Goal: Information Seeking & Learning: Find specific fact

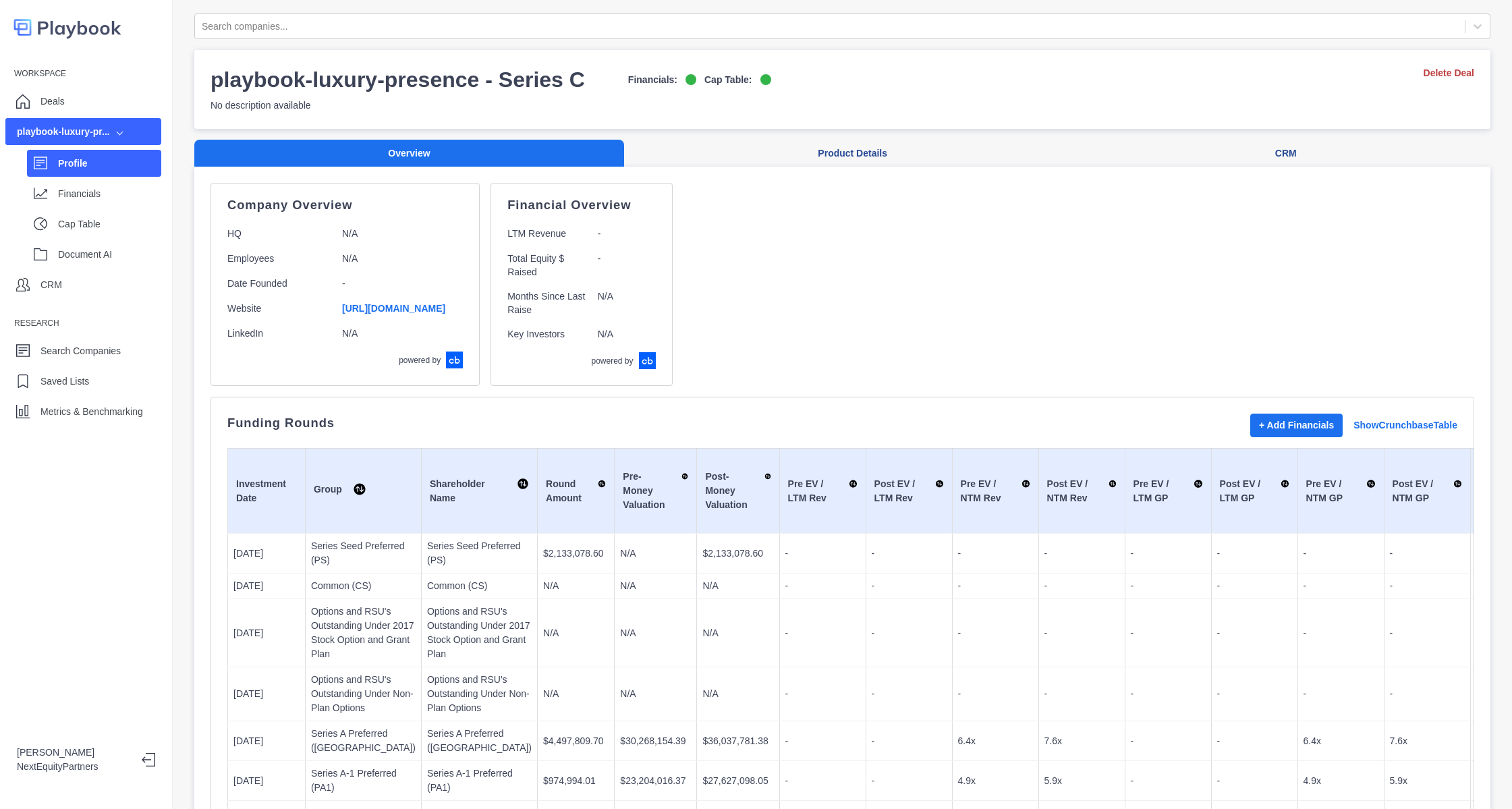
scroll to position [523, 0]
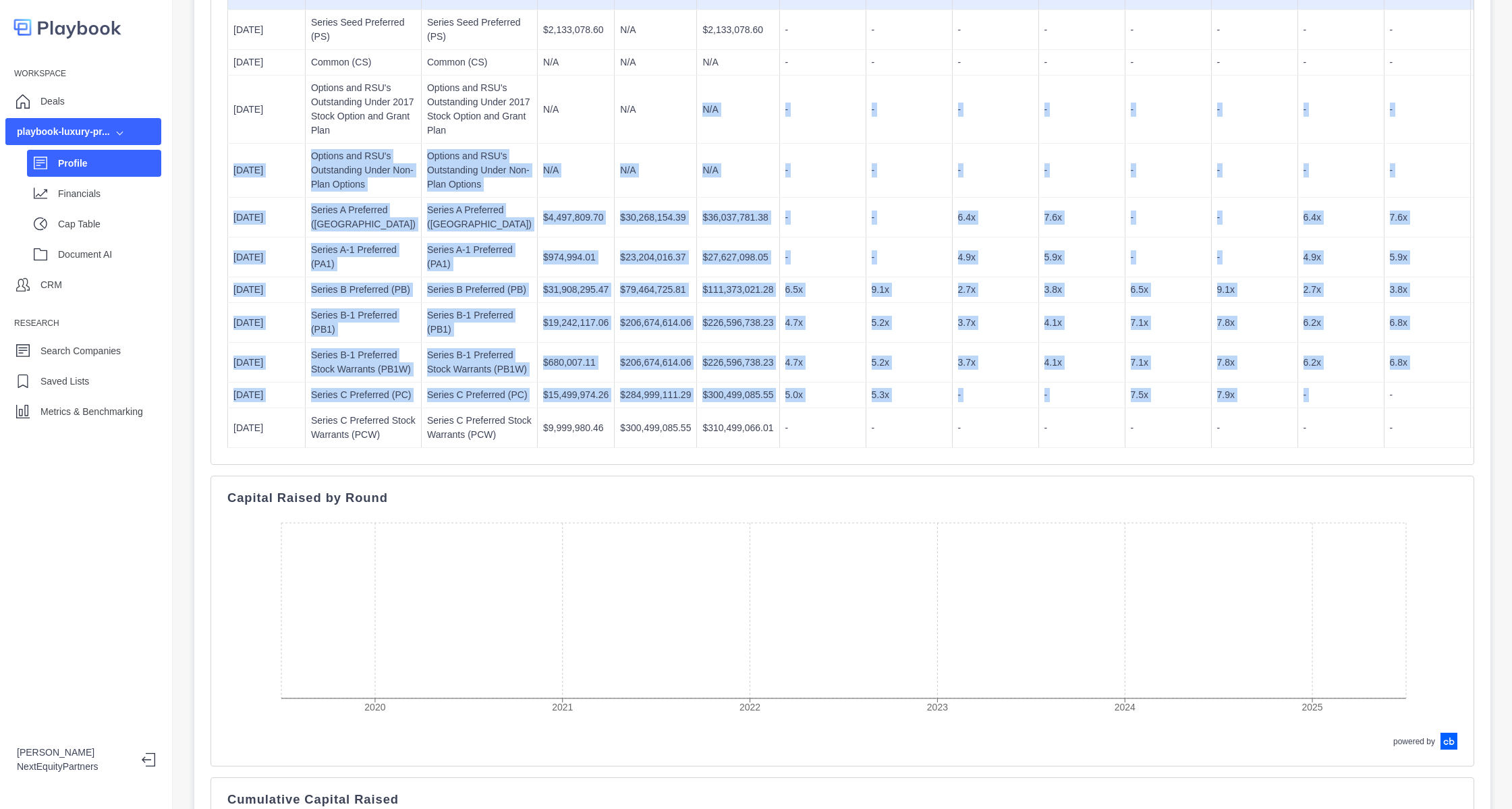
drag, startPoint x: 0, startPoint y: 0, endPoint x: 1288, endPoint y: 651, distance: 1443.2
click at [1288, 448] on tbody "[DATE] Series Seed Preferred (PS) Series Seed Preferred (PS) $2,133,078.60 N/A …" at bounding box center [1384, 229] width 2312 height 438
click at [1384, 408] on td "-" at bounding box center [1426, 395] width 86 height 25
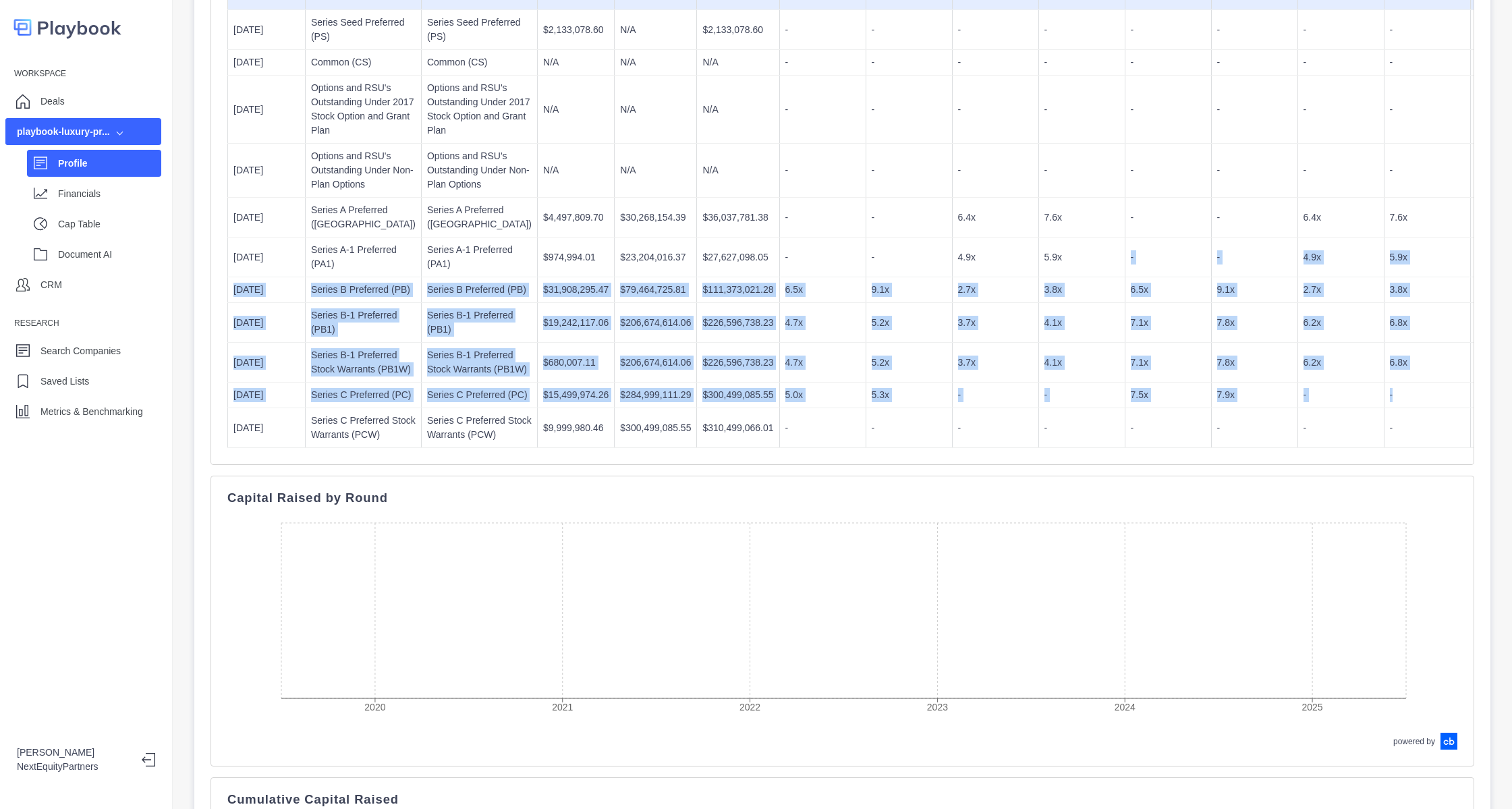
drag, startPoint x: 1288, startPoint y: 651, endPoint x: 1027, endPoint y: 373, distance: 381.3
click at [1027, 373] on tbody "[DATE] Series Seed Preferred (PS) Series Seed Preferred (PS) $2,133,078.60 N/A …" at bounding box center [1384, 229] width 2312 height 438
click at [1125, 277] on td "-" at bounding box center [1168, 257] width 86 height 40
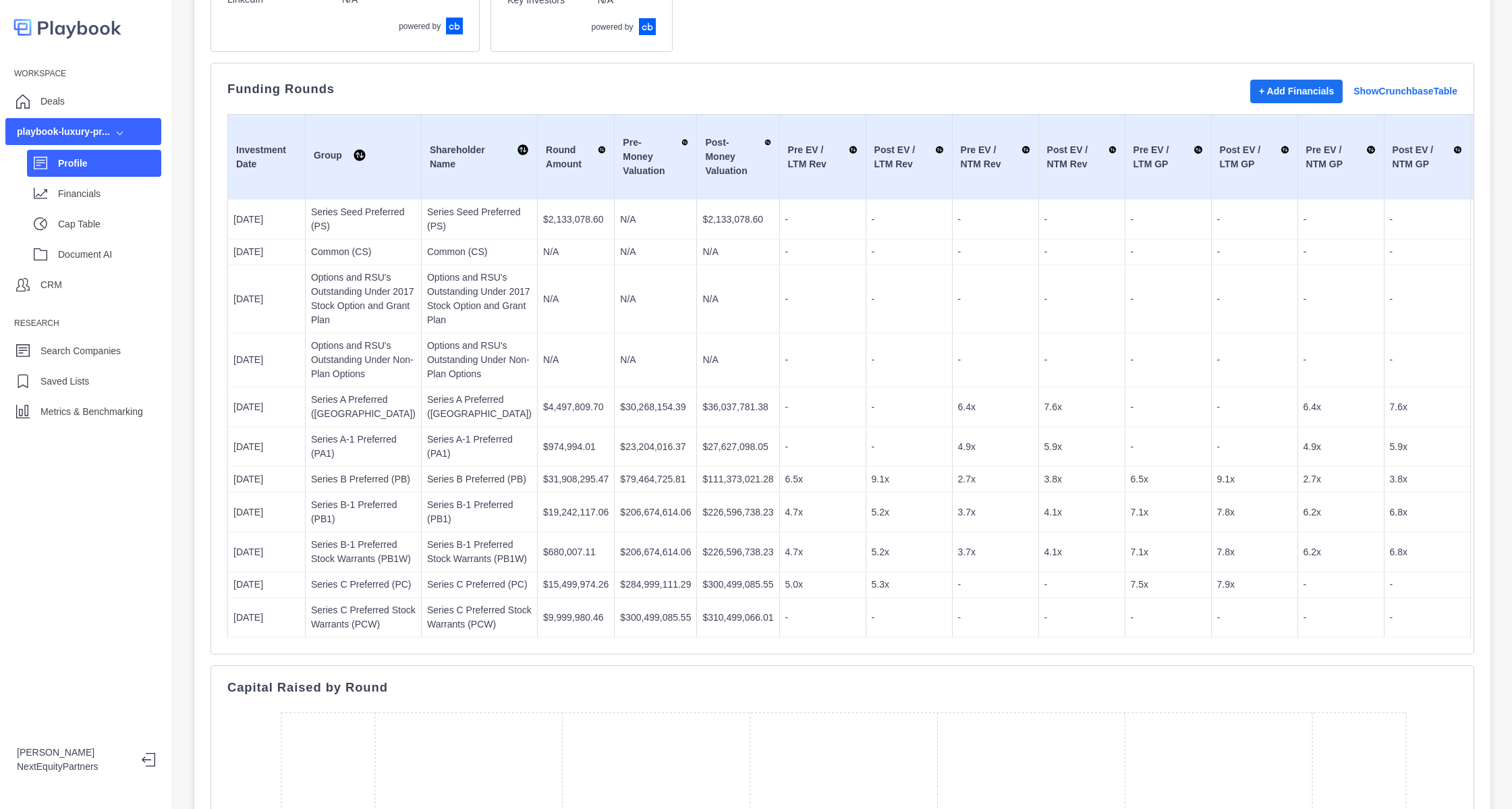
scroll to position [0, 0]
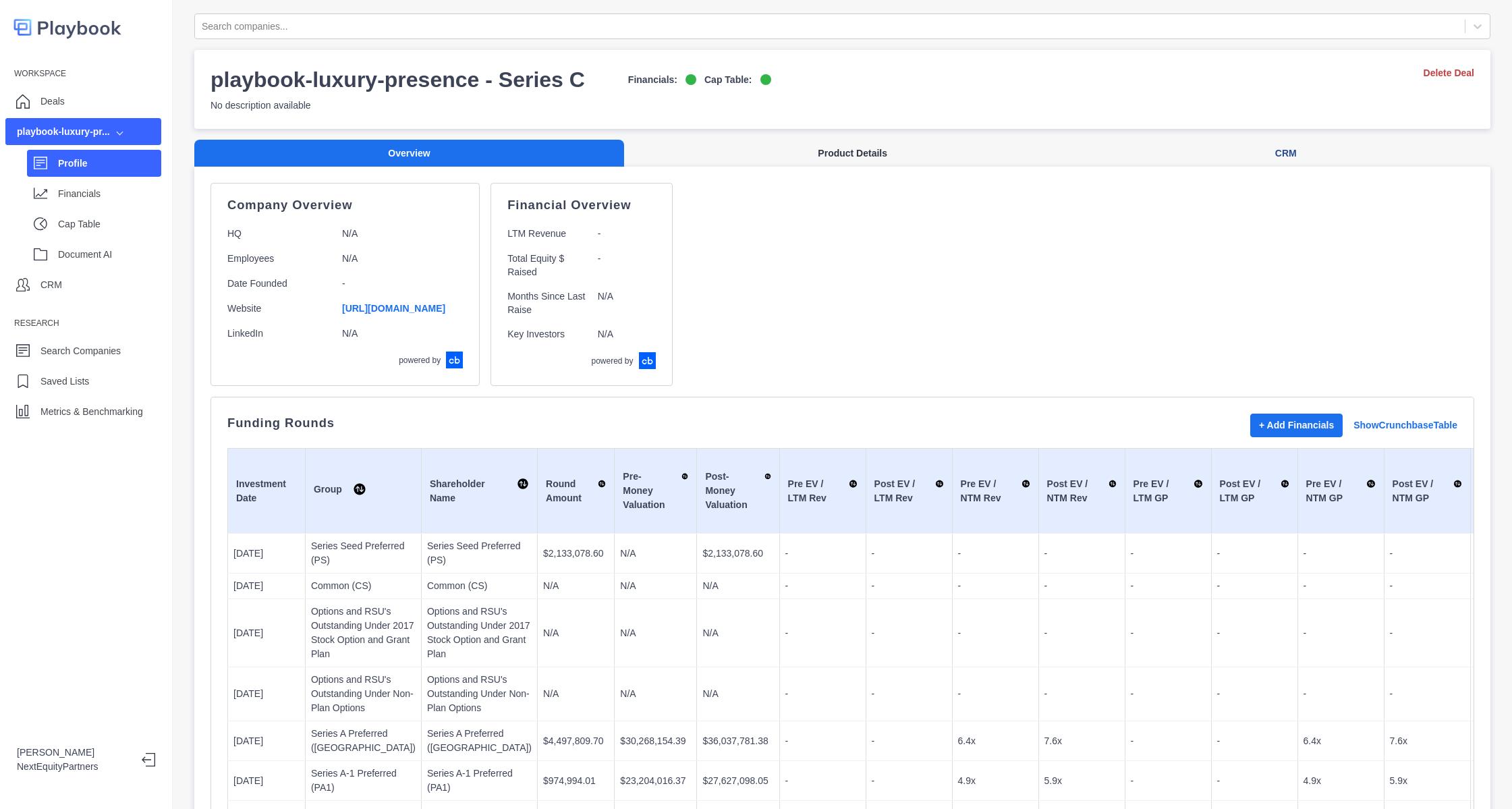
click at [767, 158] on button "Product Details" at bounding box center [852, 153] width 457 height 28
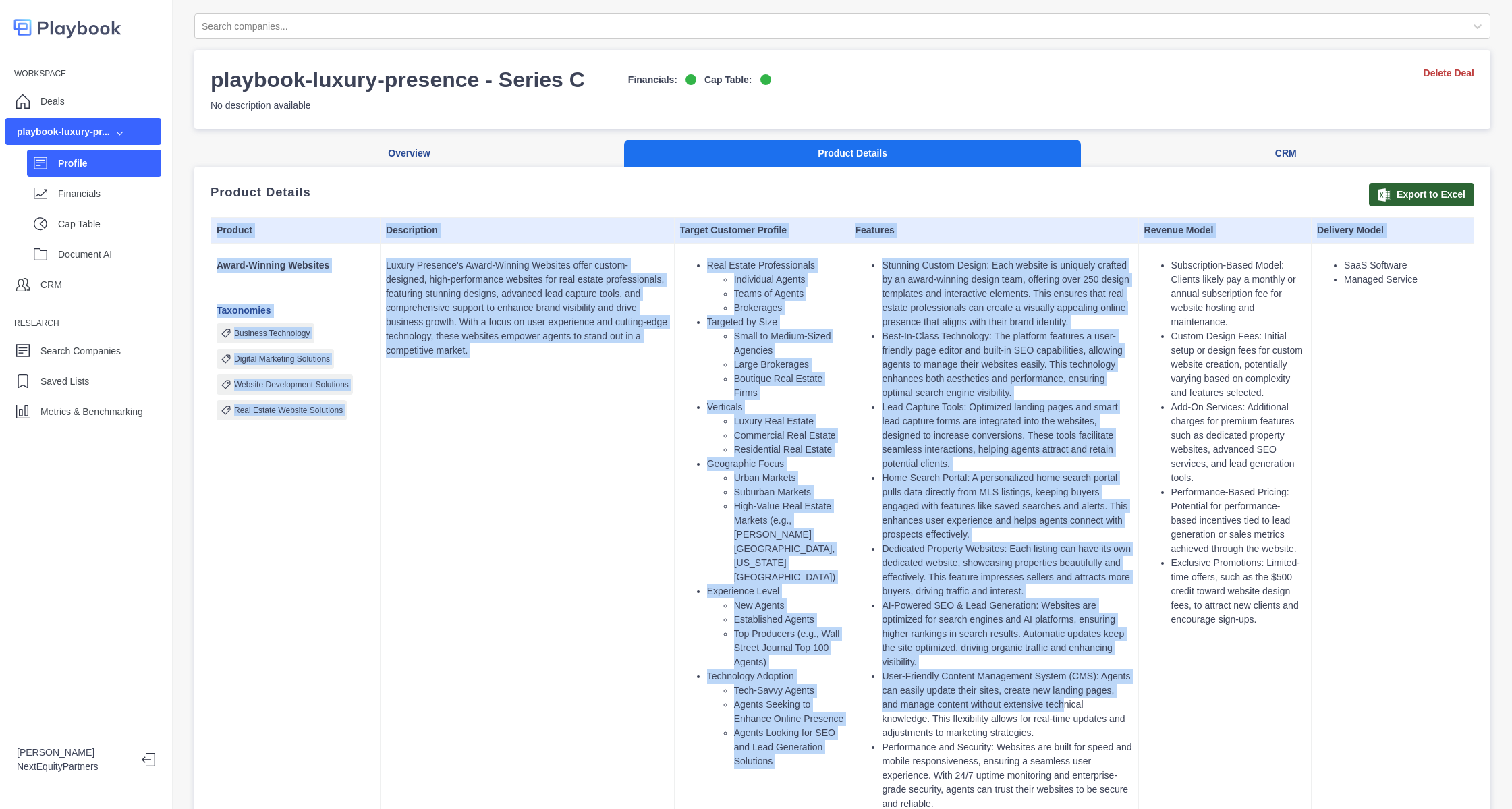
drag, startPoint x: 382, startPoint y: 176, endPoint x: 1046, endPoint y: 720, distance: 858.4
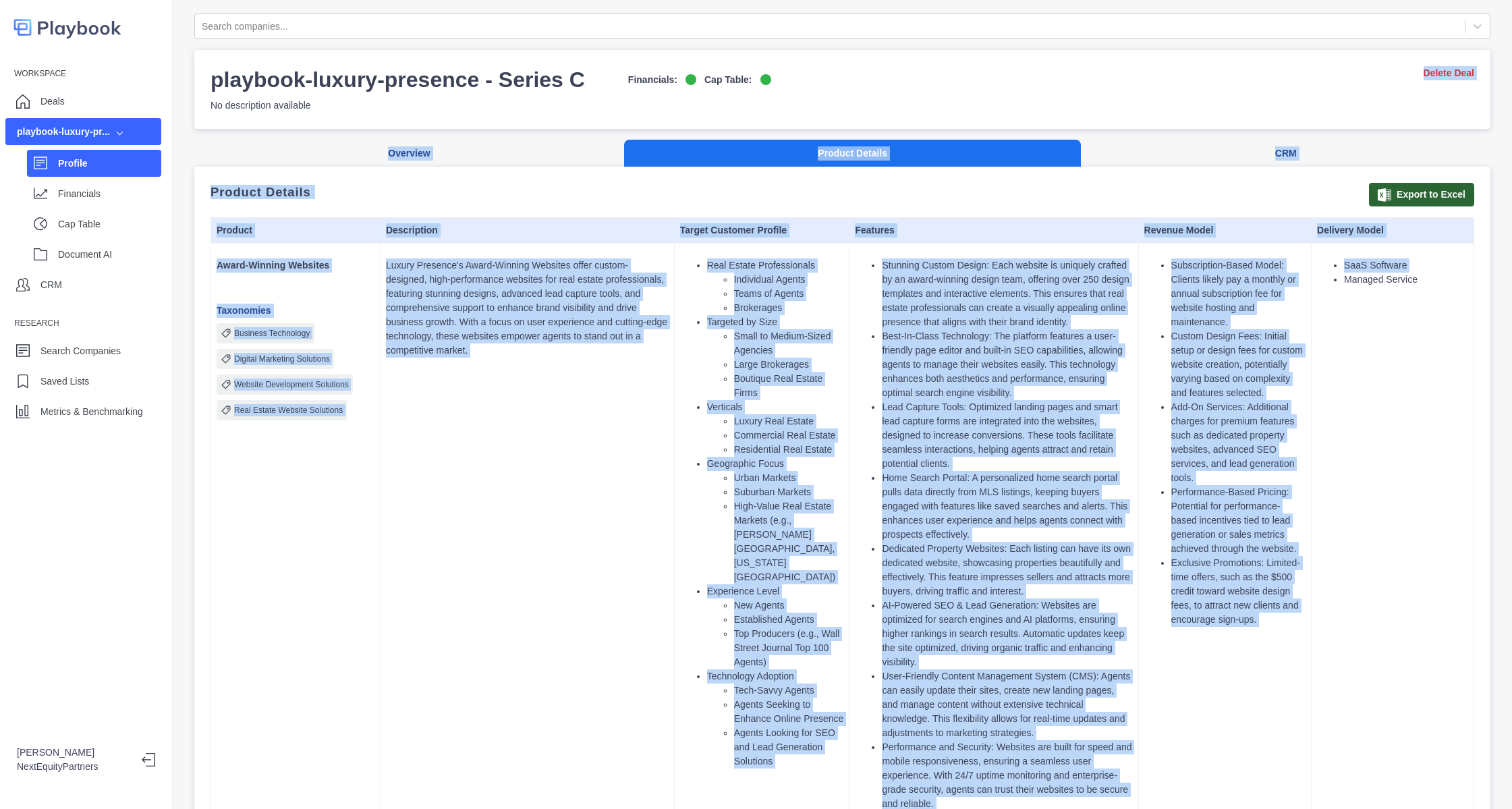
drag, startPoint x: 1286, startPoint y: 748, endPoint x: 307, endPoint y: 128, distance: 1158.8
click at [707, 438] on ul "Luxury Real Estate Commercial Real Estate Residential Real Estate" at bounding box center [776, 435] width 137 height 43
drag, startPoint x: 972, startPoint y: 541, endPoint x: 418, endPoint y: 145, distance: 681.0
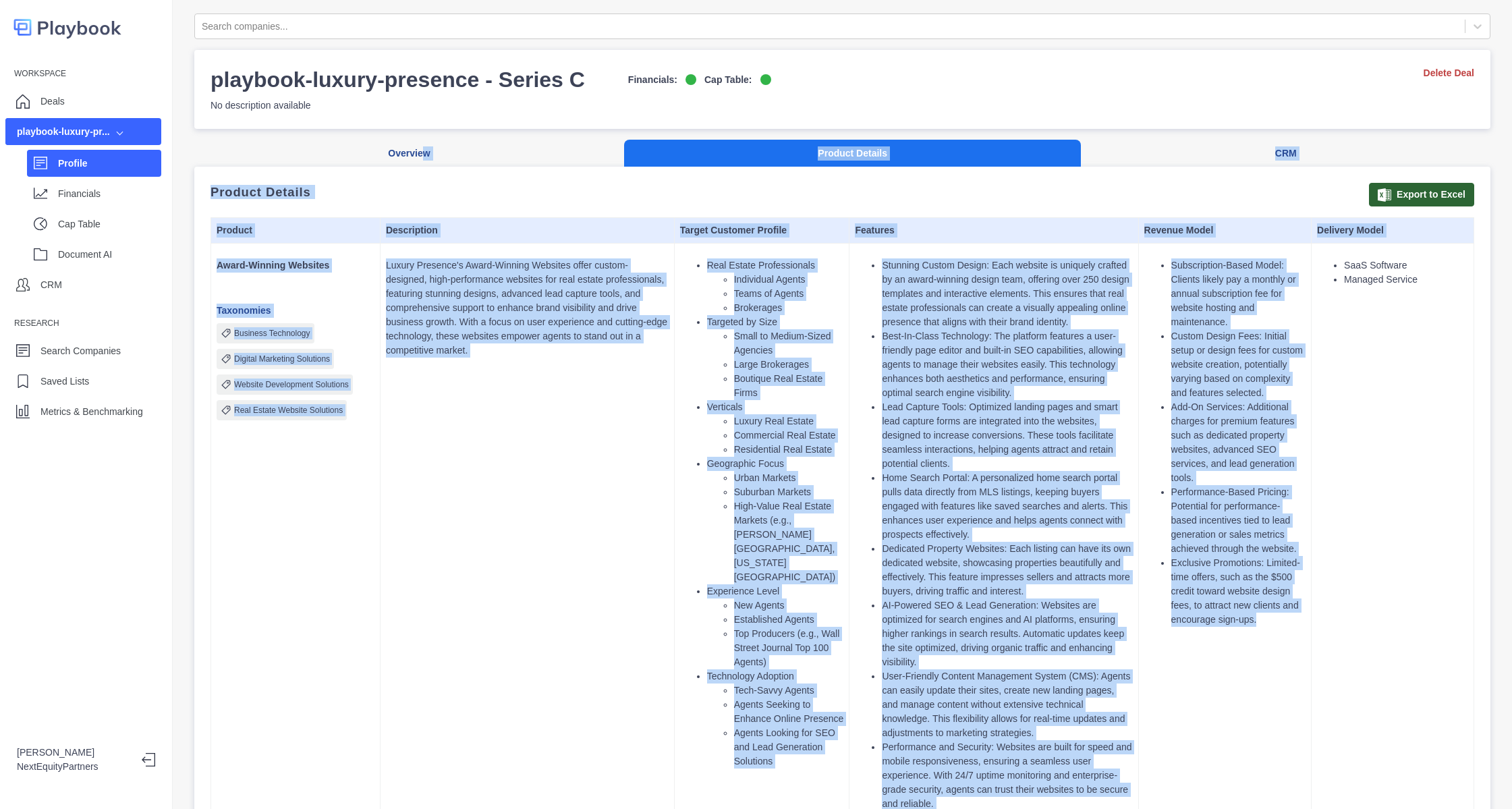
click at [922, 526] on li "Home Search Portal: A personalized home search portal pulls data directly from …" at bounding box center [1007, 506] width 250 height 70
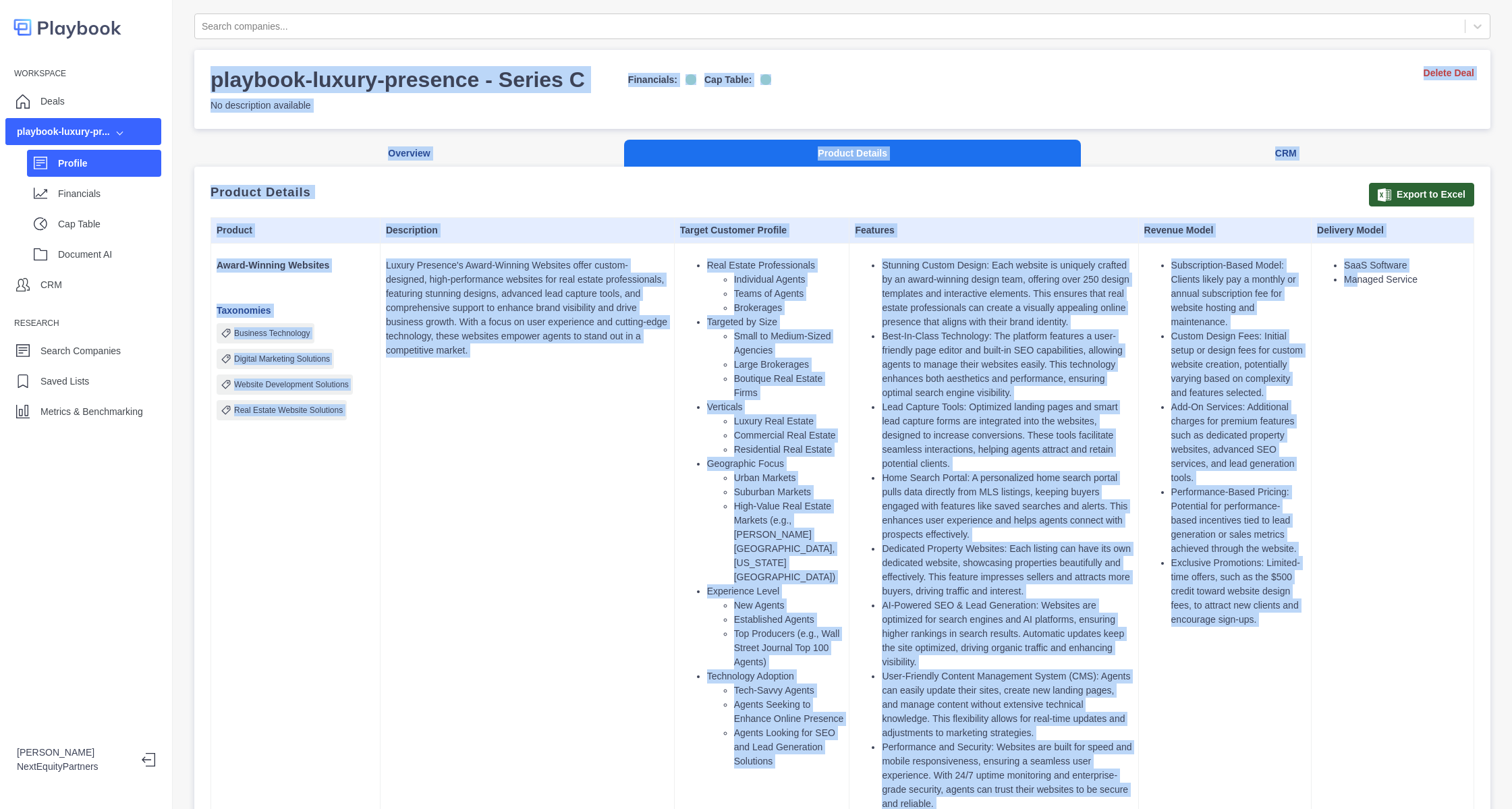
drag, startPoint x: 1324, startPoint y: 742, endPoint x: 340, endPoint y: -52, distance: 1264.4
click at [340, 0] on html "Workspace Deals playbook-luxury-pr... Profile Financials Cap Table Document AI …" at bounding box center [756, 404] width 1512 height 809
click at [850, 344] on td "Stunning Custom Design: Each website is uniquely crafted by an award-winning de…" at bounding box center [994, 592] width 289 height 697
drag, startPoint x: 1322, startPoint y: 651, endPoint x: 578, endPoint y: 80, distance: 937.9
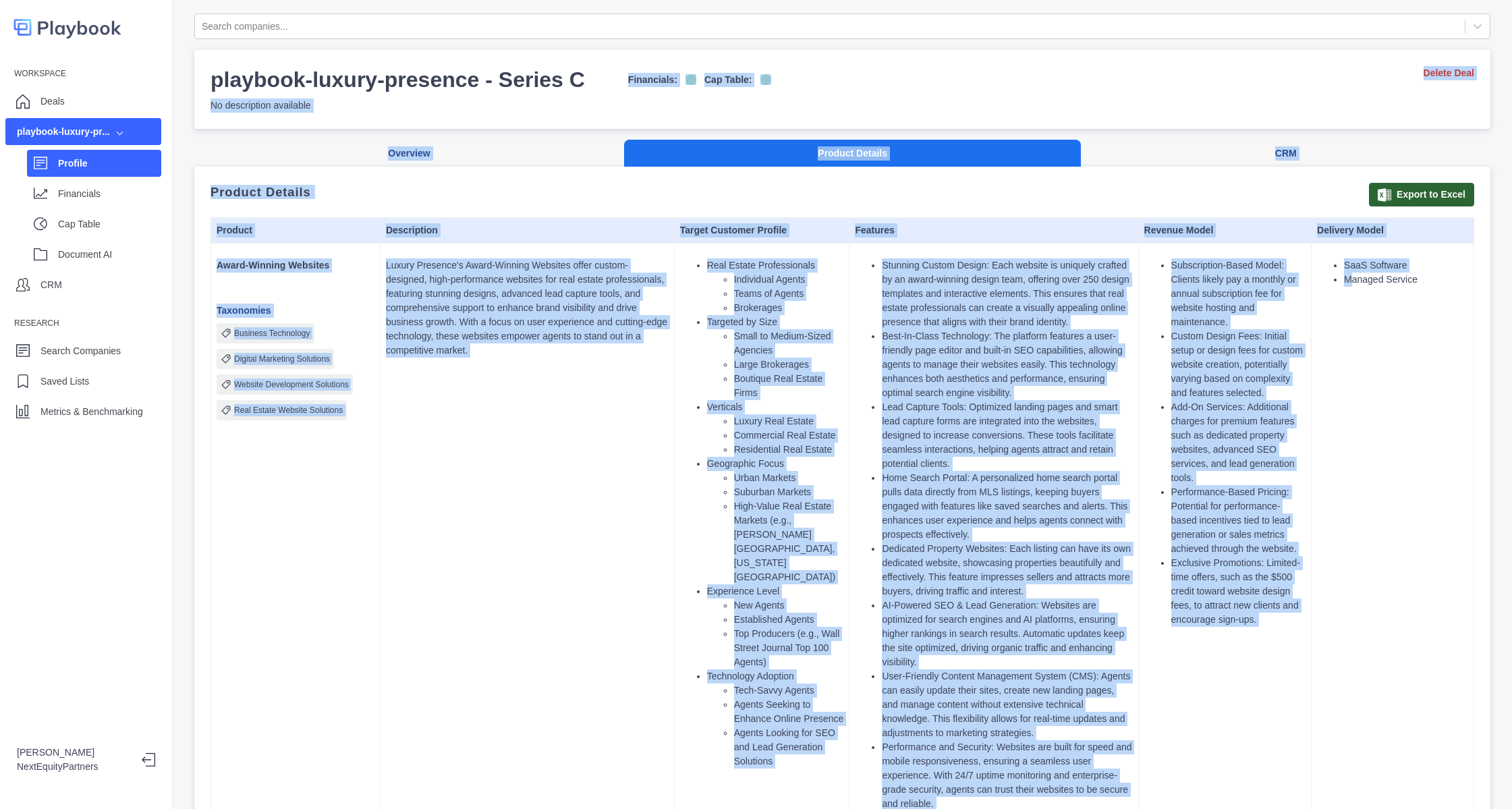
click at [996, 443] on li "Lead Capture Tools: Optimized landing pages and smart lead capture forms are in…" at bounding box center [1007, 436] width 250 height 70
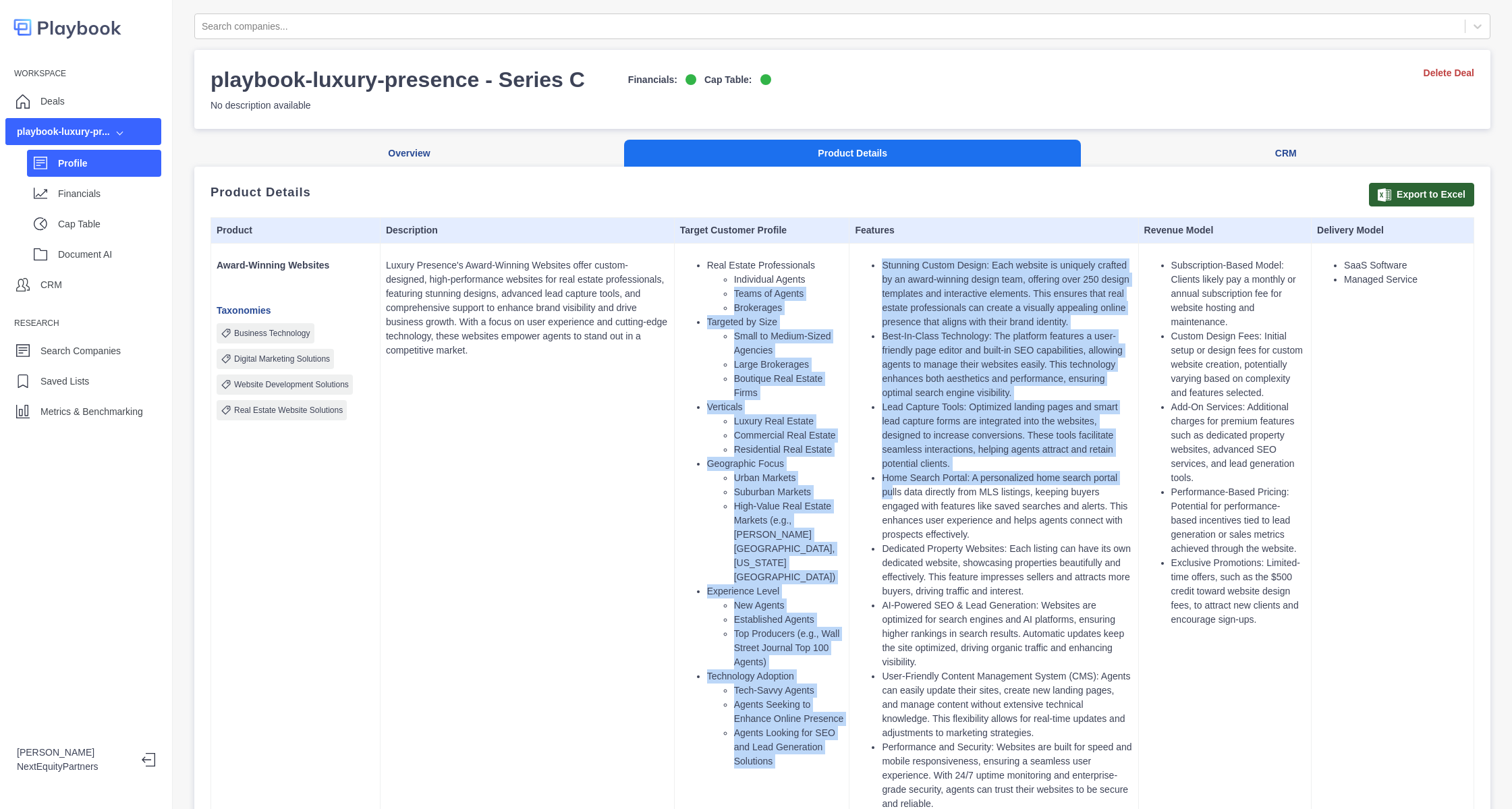
drag, startPoint x: 874, startPoint y: 499, endPoint x: 709, endPoint y: 293, distance: 263.9
click at [709, 293] on tr "Award-Winning Websites Taxonomies Business Technology Digital Marketing Solutio…" at bounding box center [843, 592] width 1263 height 697
click at [709, 293] on ul "Individual Agents Teams of Agents Brokerages" at bounding box center [776, 294] width 137 height 43
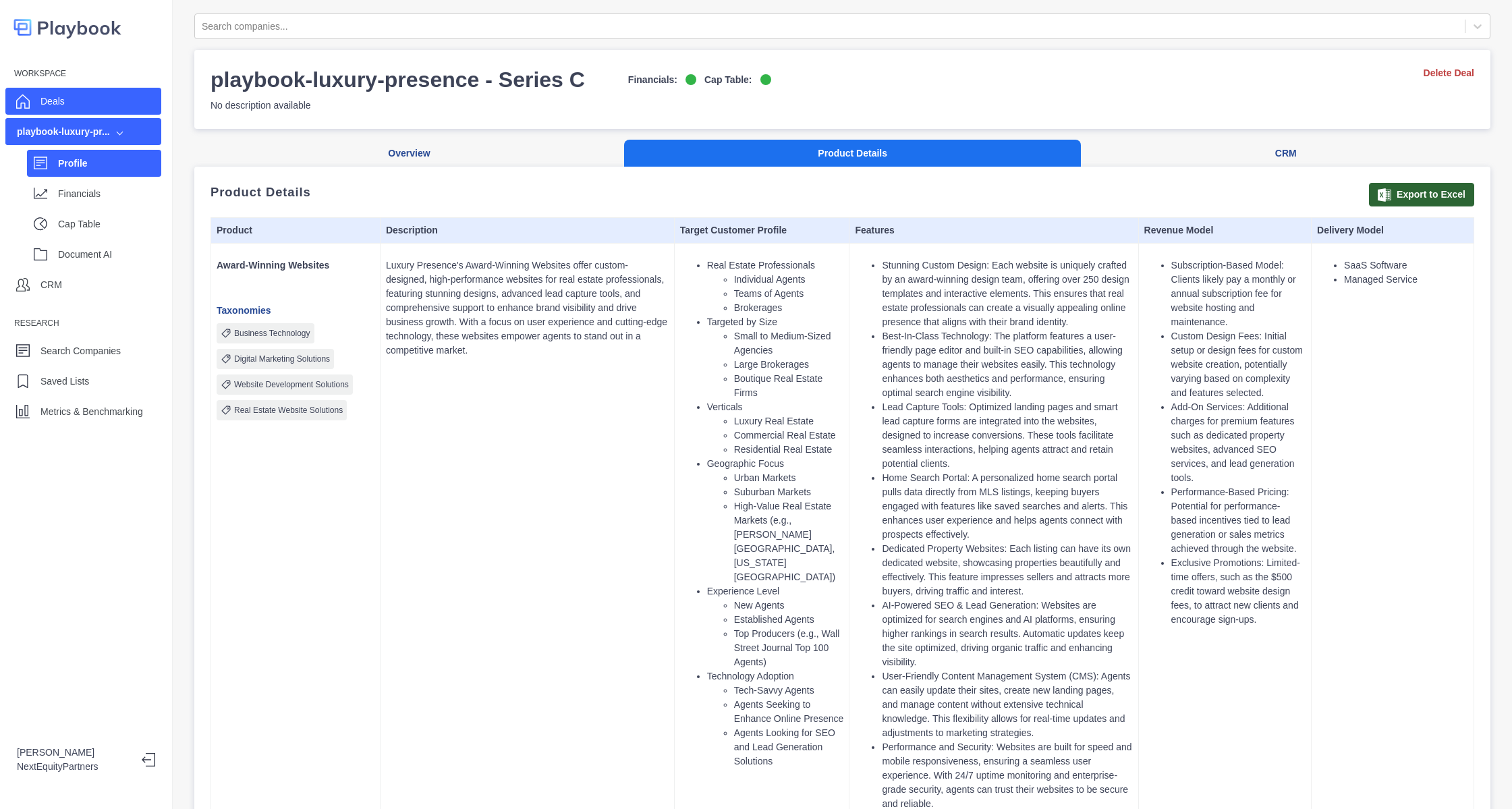
click at [46, 91] on div "Deals" at bounding box center [52, 100] width 24 height 20
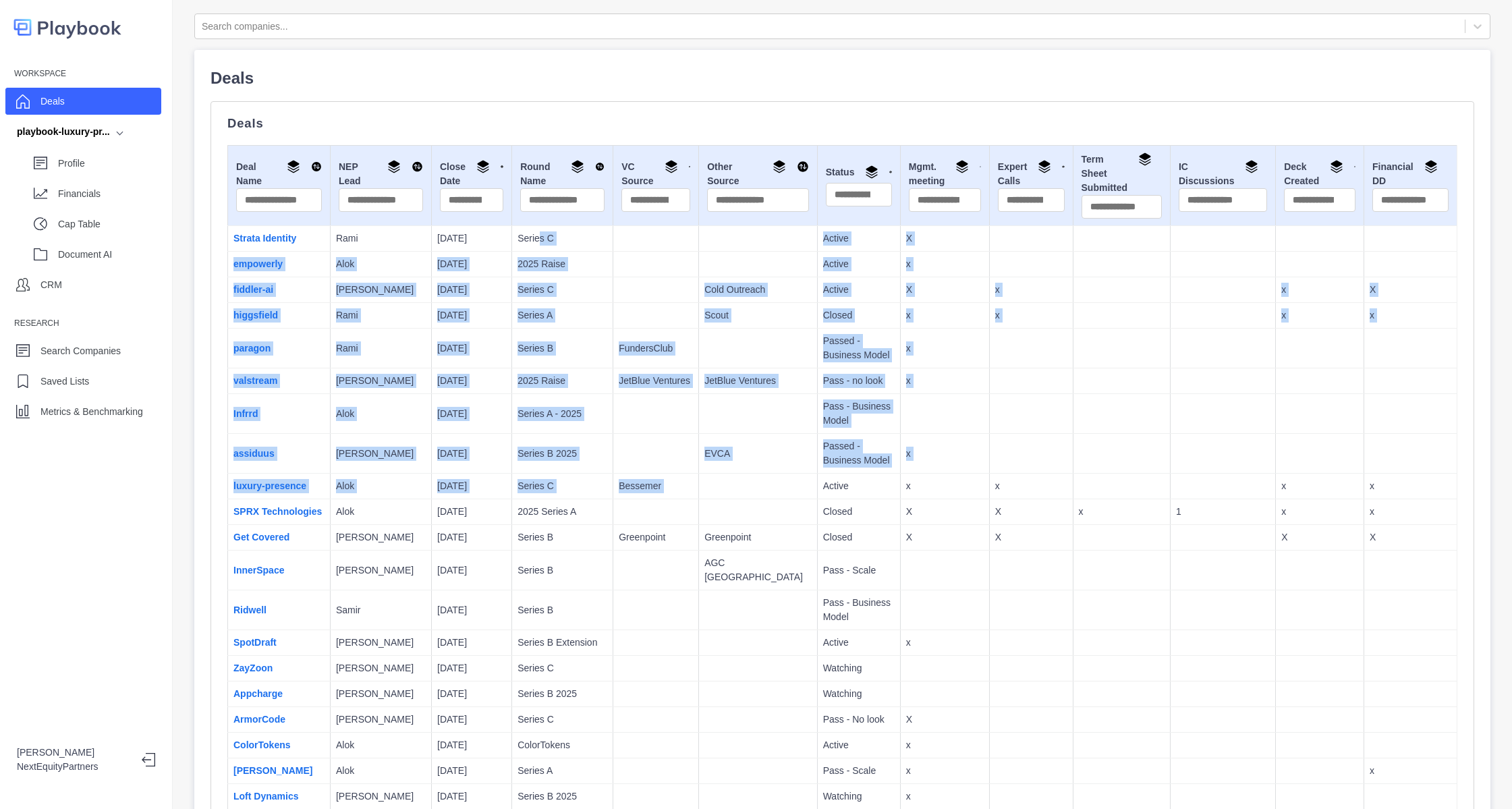
drag, startPoint x: 713, startPoint y: 488, endPoint x: 515, endPoint y: 227, distance: 327.6
click at [638, 386] on p "JetBlue Ventures" at bounding box center [656, 380] width 74 height 14
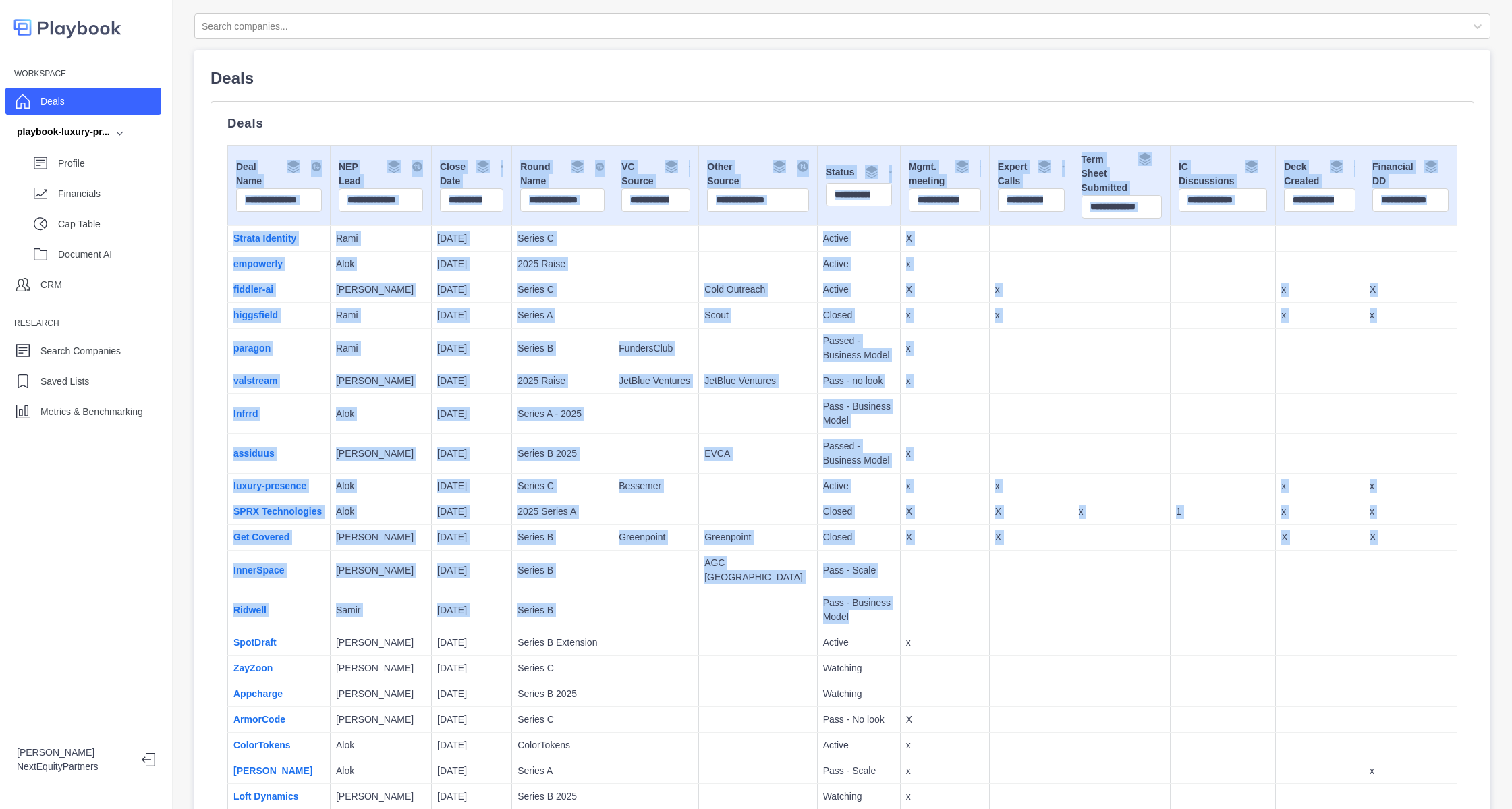
drag, startPoint x: 675, startPoint y: 377, endPoint x: 462, endPoint y: 110, distance: 341.6
click at [830, 511] on td "Closed" at bounding box center [859, 512] width 83 height 25
drag, startPoint x: 1064, startPoint y: 576, endPoint x: 667, endPoint y: 103, distance: 617.5
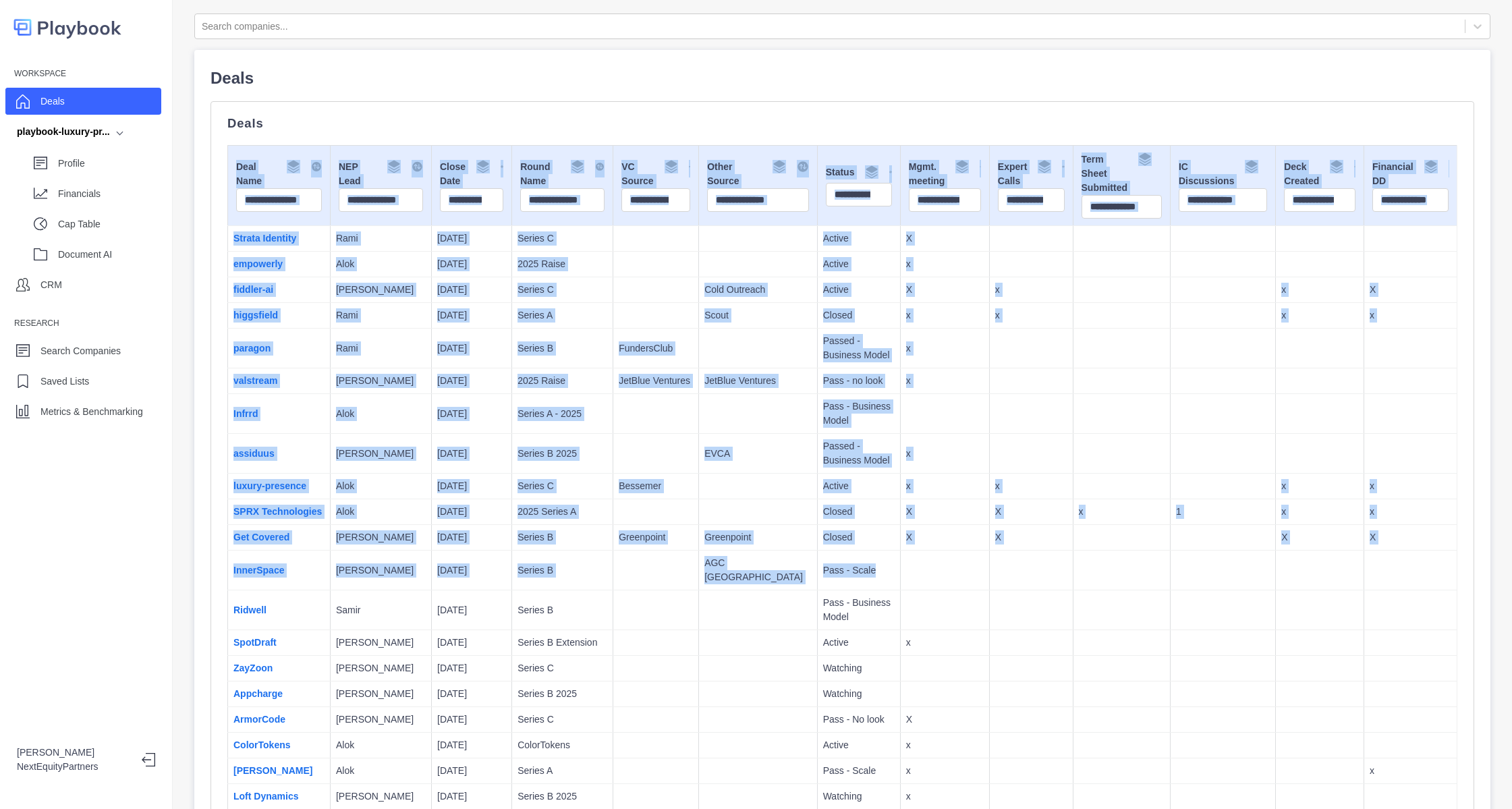
click at [1005, 499] on td "X" at bounding box center [1031, 512] width 84 height 25
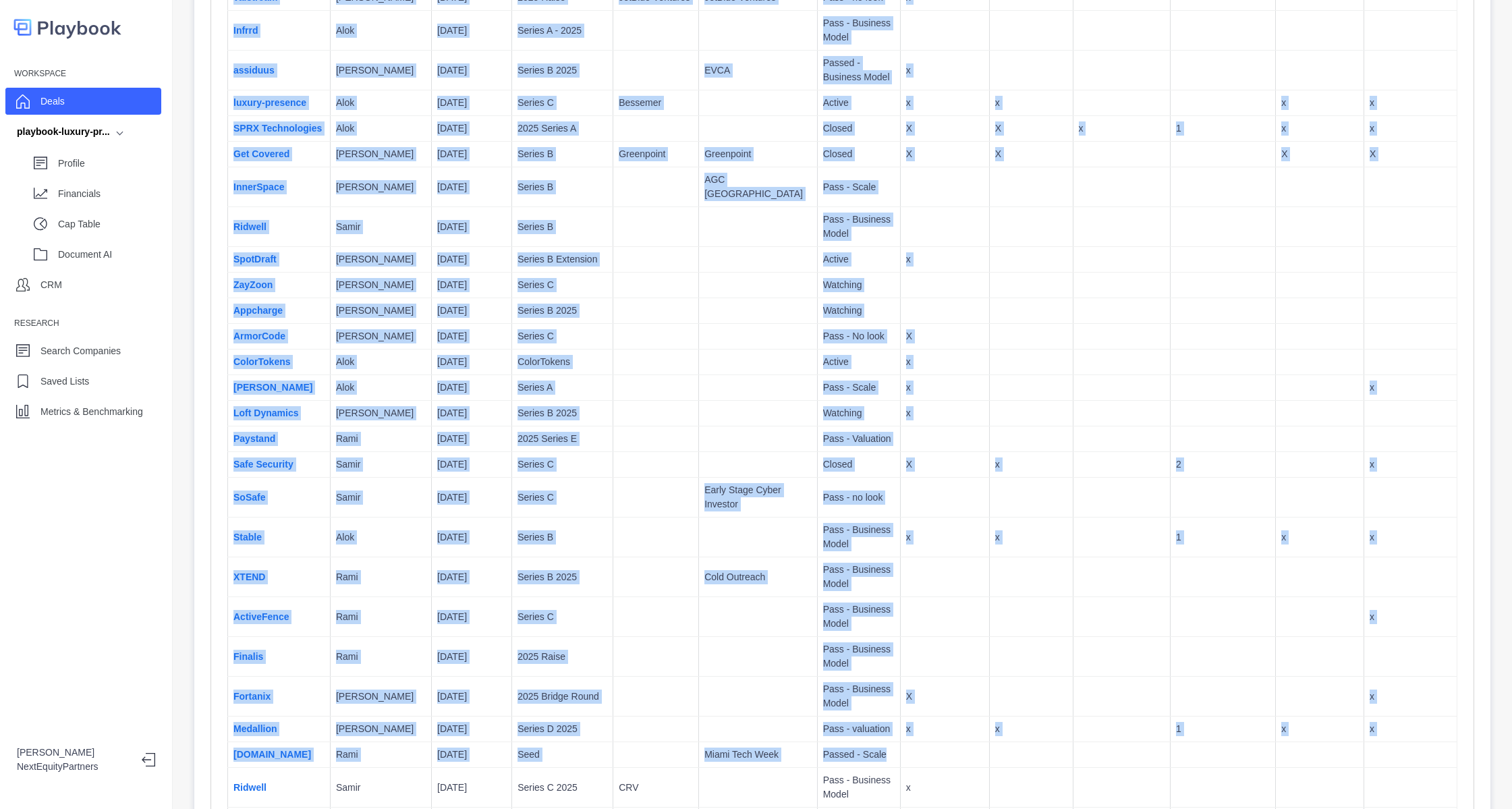
scroll to position [1029, 0]
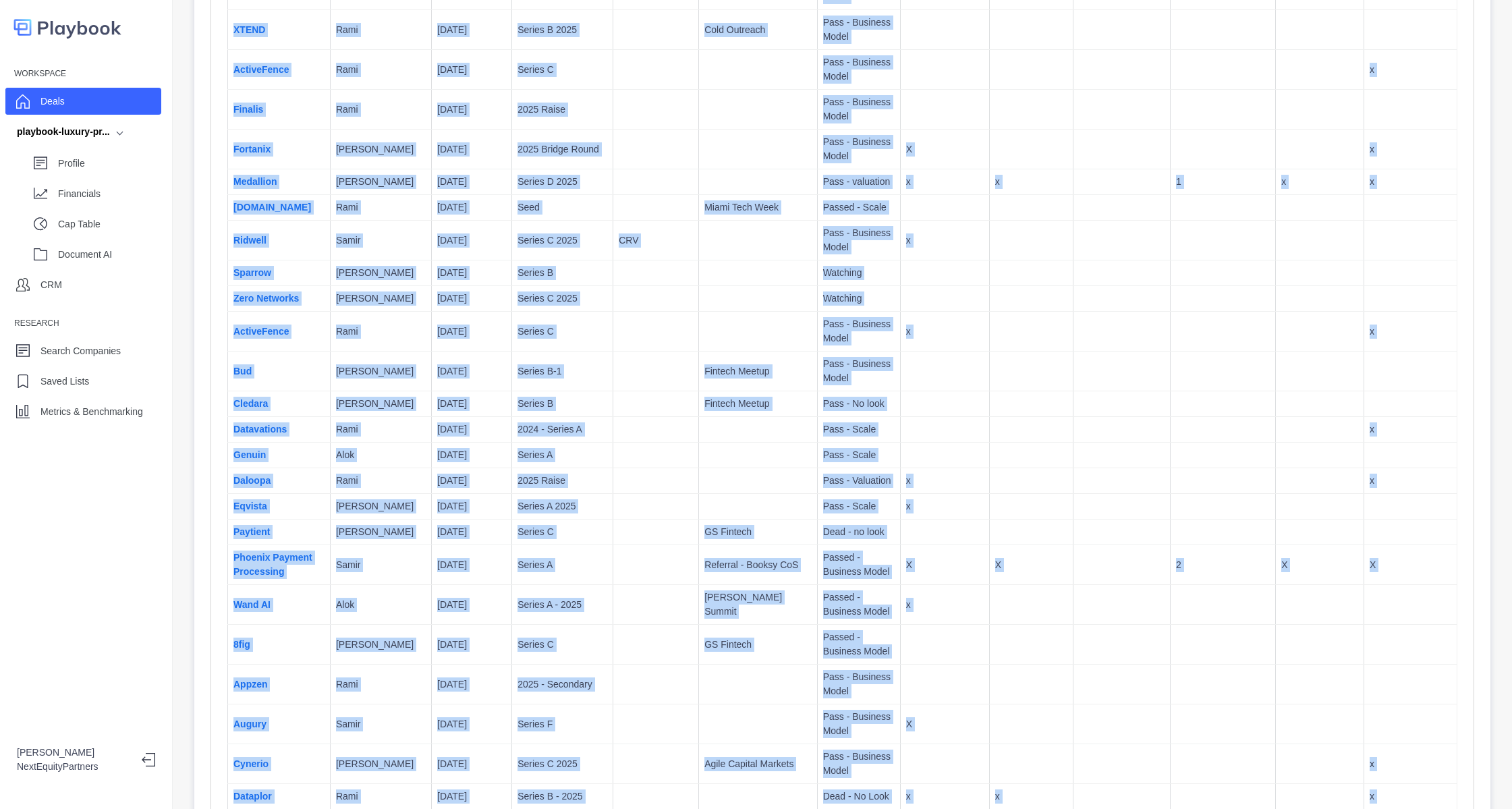
drag, startPoint x: 738, startPoint y: 82, endPoint x: 1289, endPoint y: 835, distance: 933.1
click at [1289, 808] on html "Workspace Deals playbook-luxury-pr... Profile Financials Cap Table Document AI …" at bounding box center [756, 404] width 1512 height 809
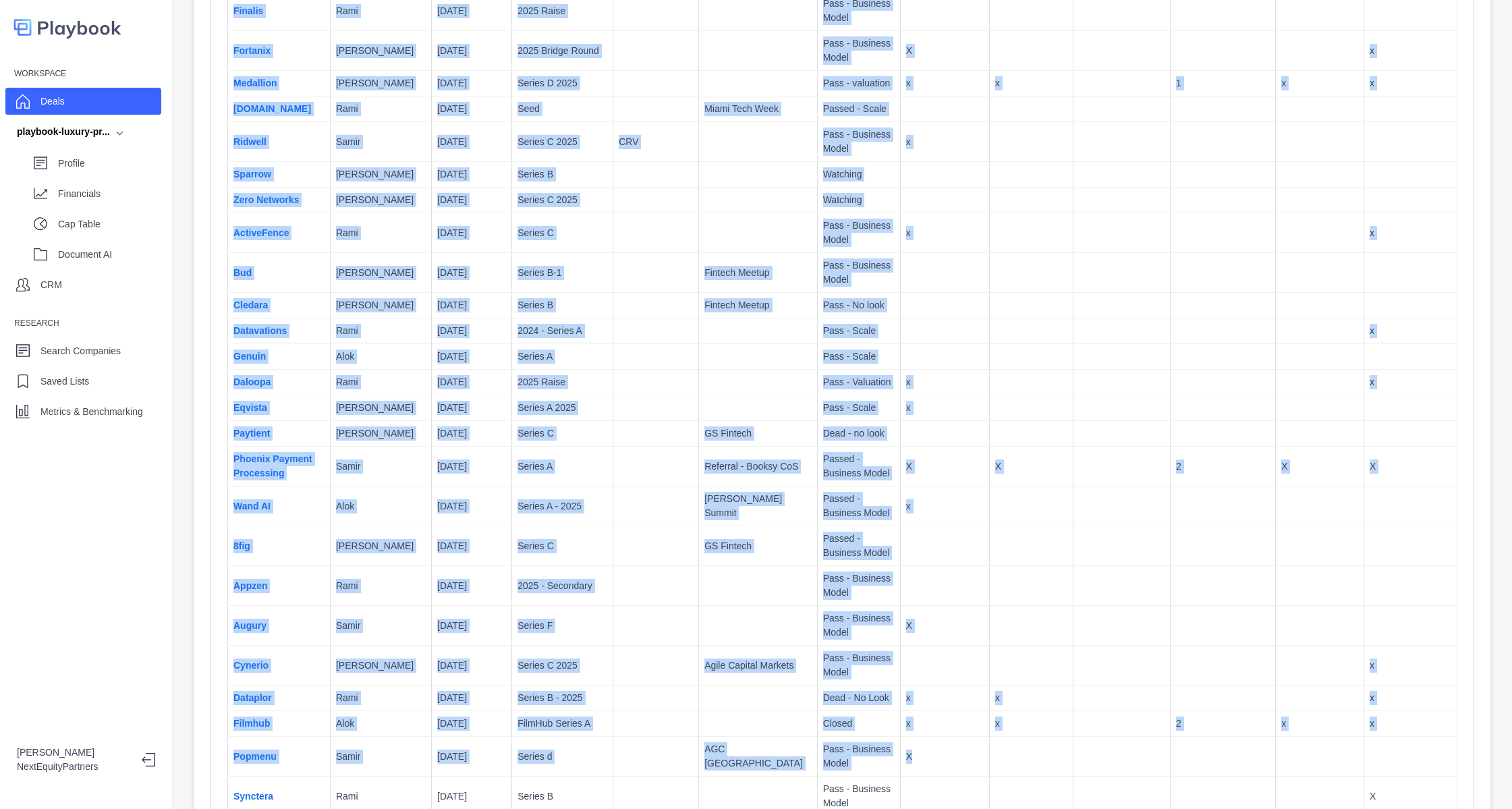
click at [1073, 526] on td at bounding box center [1122, 546] width 98 height 40
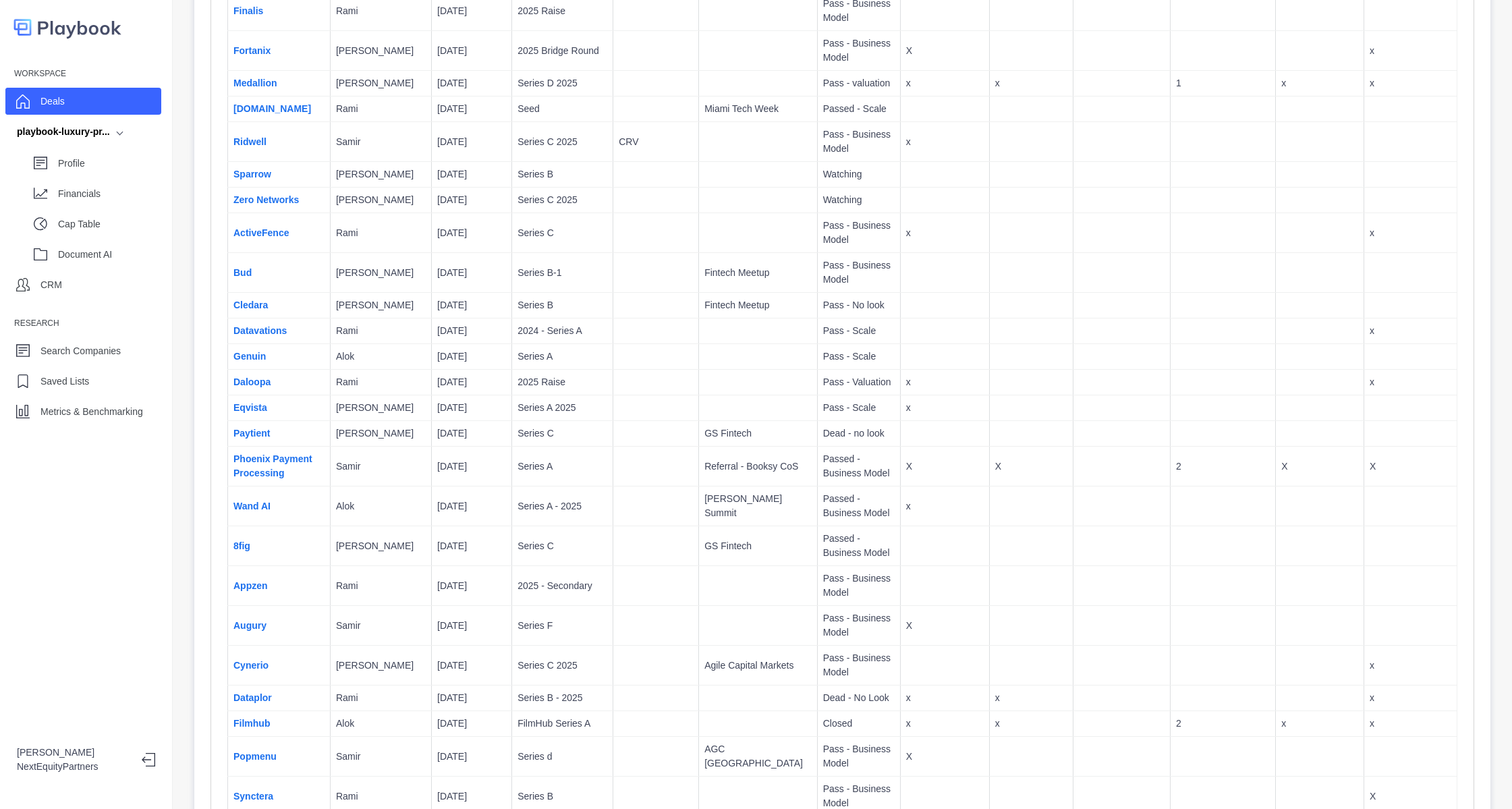
scroll to position [0, 0]
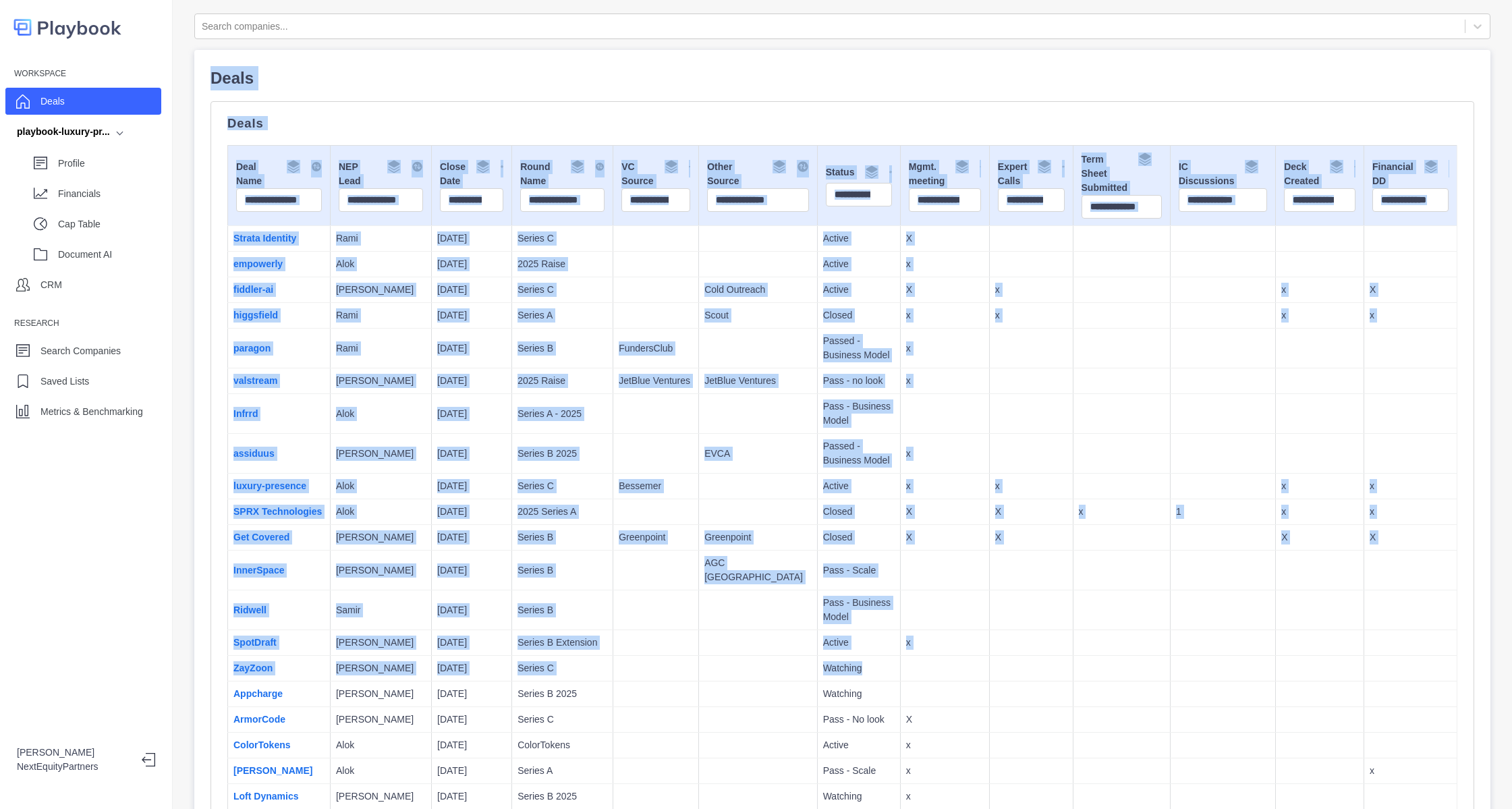
drag, startPoint x: 1196, startPoint y: 670, endPoint x: 769, endPoint y: -2, distance: 796.2
click at [769, 0] on html "Workspace Deals playbook-luxury-pr... Profile Financials Cap Table Document AI …" at bounding box center [756, 404] width 1512 height 809
click at [1129, 550] on td at bounding box center [1122, 538] width 98 height 25
drag, startPoint x: 1295, startPoint y: 710, endPoint x: 913, endPoint y: -18, distance: 822.1
click at [913, 0] on html "Workspace Deals playbook-luxury-pr... Profile Financials Cap Table Document AI …" at bounding box center [756, 404] width 1512 height 809
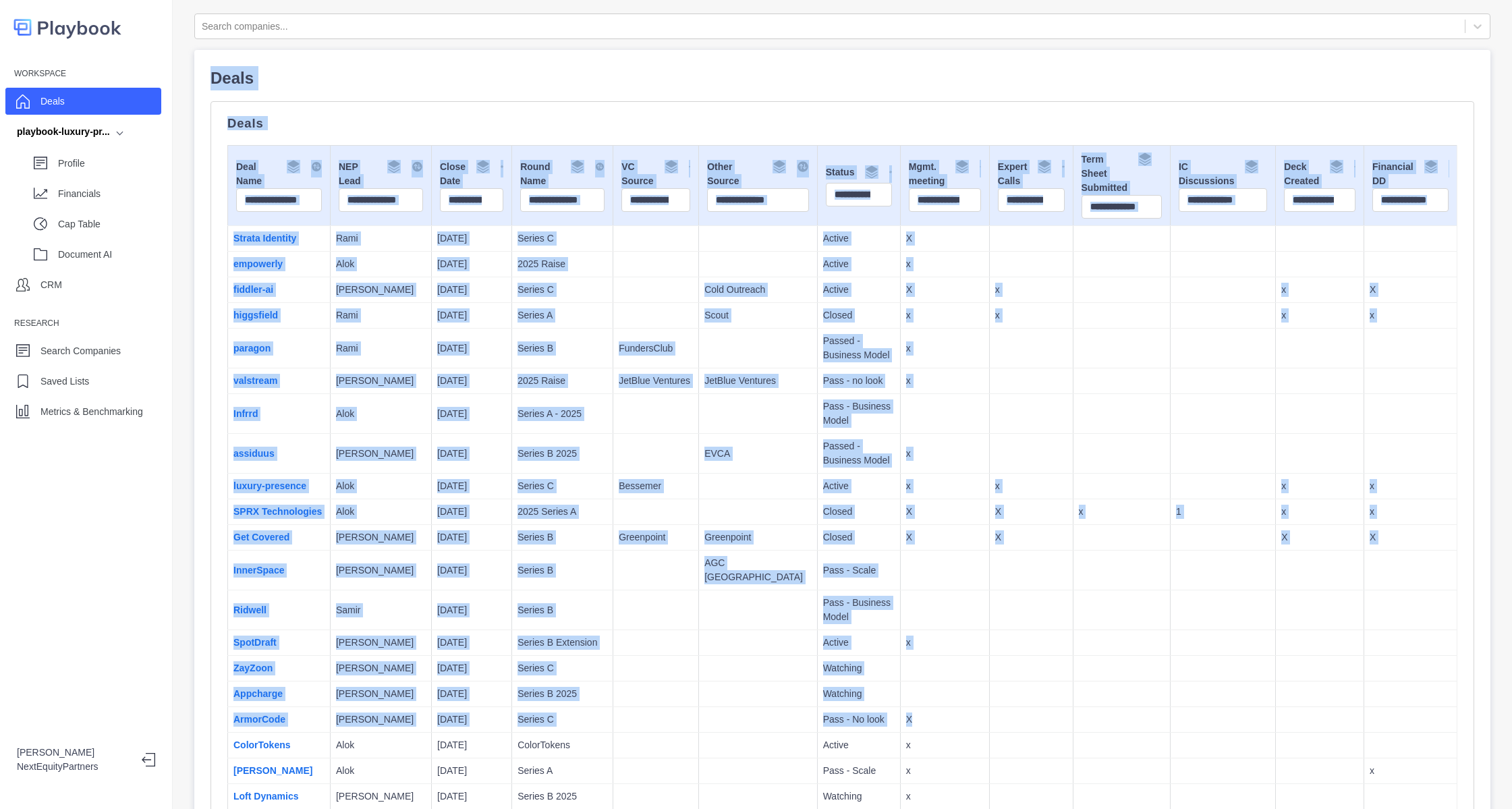
click at [1207, 519] on p "1" at bounding box center [1222, 511] width 94 height 14
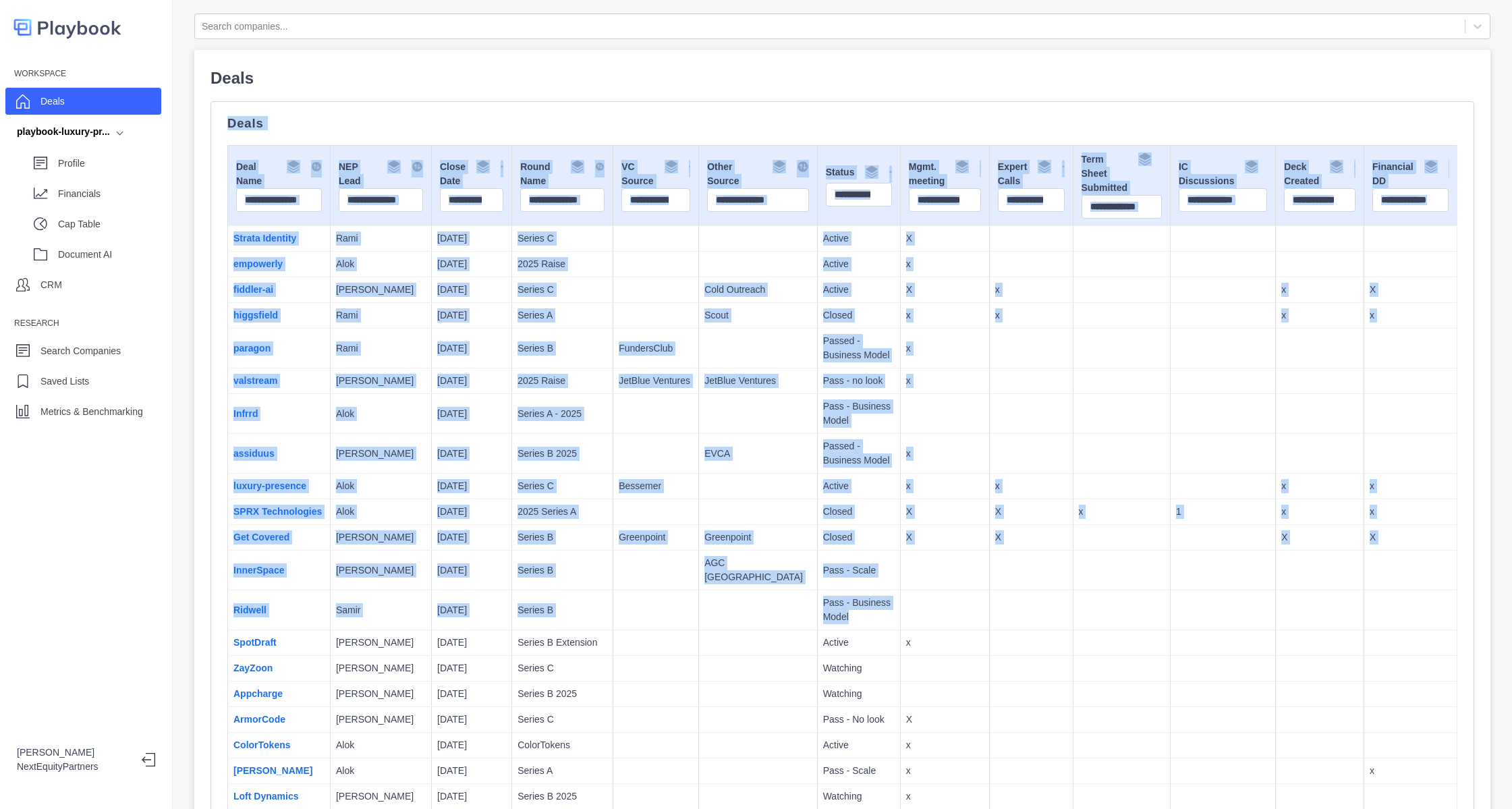
drag, startPoint x: 1232, startPoint y: 623, endPoint x: 682, endPoint y: 60, distance: 787.1
click at [1101, 489] on td at bounding box center [1122, 487] width 98 height 25
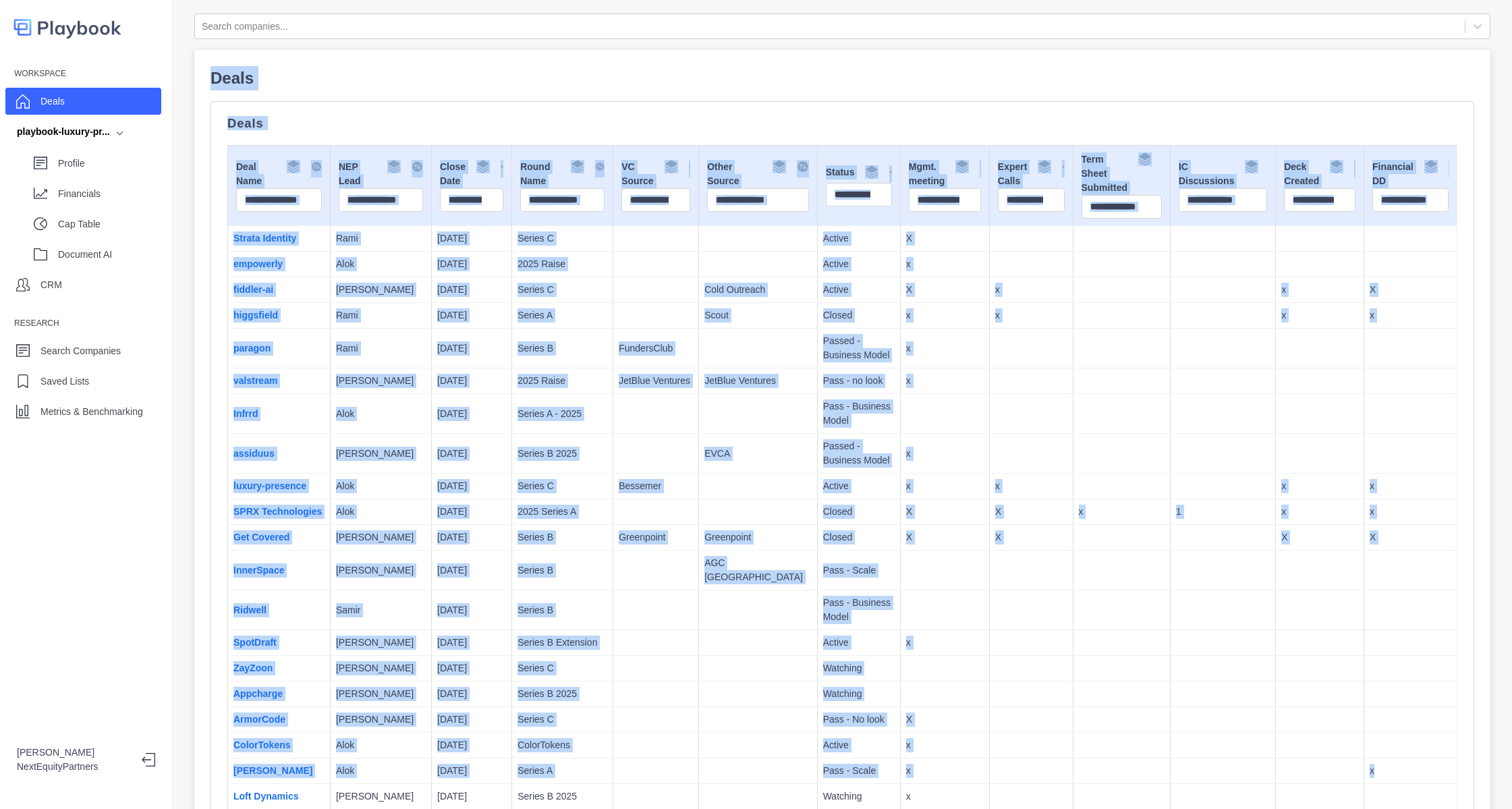
drag, startPoint x: 1351, startPoint y: 764, endPoint x: 726, endPoint y: -82, distance: 1051.8
click at [726, 0] on html "Workspace Deals playbook-luxury-pr... Profile Financials Cap Table Document AI …" at bounding box center [756, 404] width 1512 height 809
click at [1105, 385] on td at bounding box center [1122, 381] width 98 height 25
drag, startPoint x: 1400, startPoint y: 757, endPoint x: 720, endPoint y: -88, distance: 1084.6
click at [720, 0] on html "Workspace Deals playbook-luxury-pr... Profile Financials Cap Table Document AI …" at bounding box center [756, 404] width 1512 height 809
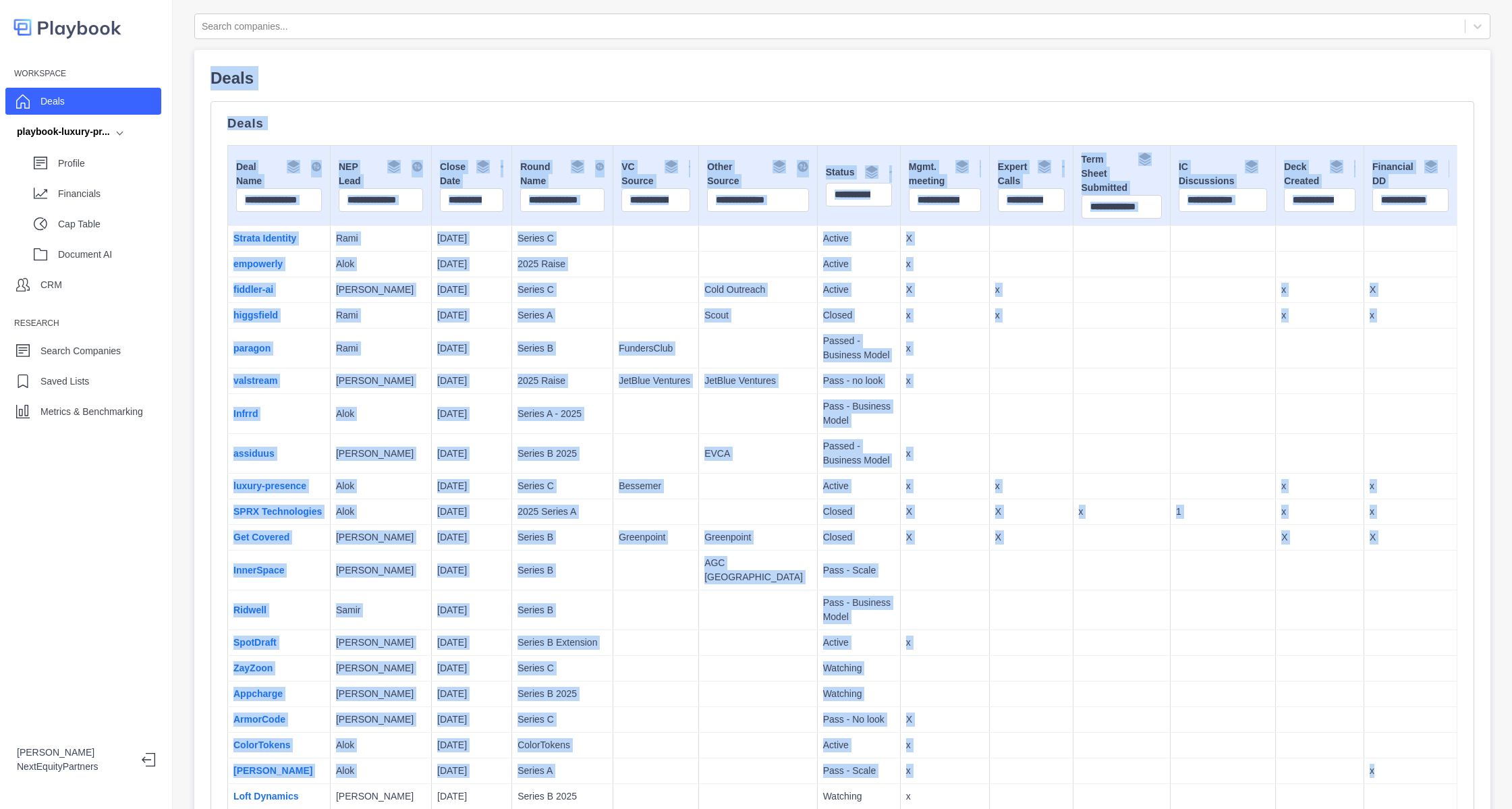
click at [1170, 499] on td "1" at bounding box center [1222, 512] width 105 height 25
drag, startPoint x: 1250, startPoint y: 643, endPoint x: 249, endPoint y: -88, distance: 1239.5
click at [249, 0] on html "Workspace Deals playbook-luxury-pr... Profile Financials Cap Table Document AI …" at bounding box center [756, 404] width 1512 height 809
click at [1073, 663] on td at bounding box center [1122, 669] width 98 height 25
drag, startPoint x: 1244, startPoint y: 753, endPoint x: 174, endPoint y: 43, distance: 1284.1
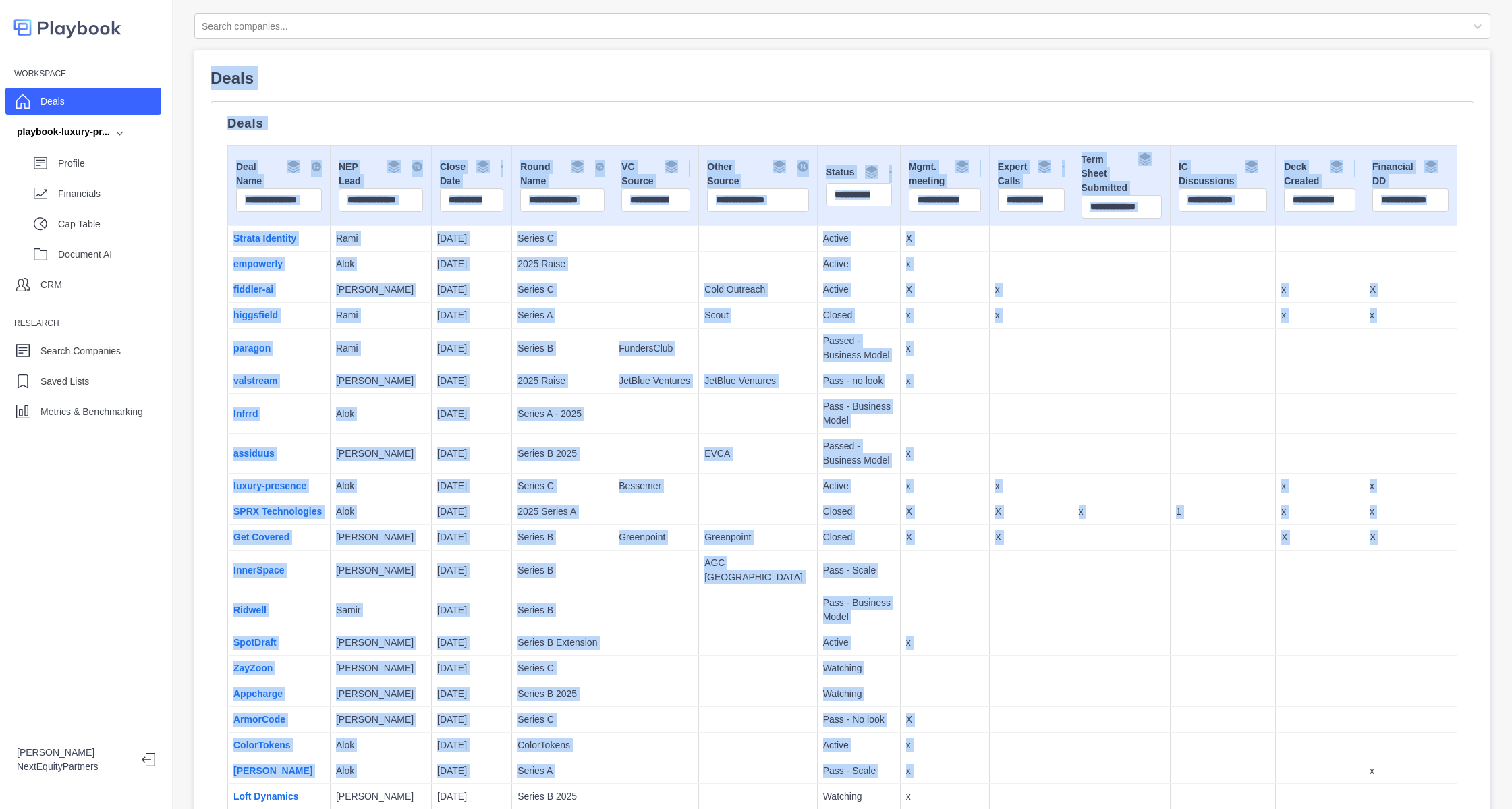
click at [174, 43] on div "Search companies... Deals Deals Deal Name NEP Lead Close Date Round Name VC Sou…" at bounding box center [842, 404] width 1340 height 809
click at [755, 445] on td "EVCA" at bounding box center [758, 454] width 118 height 40
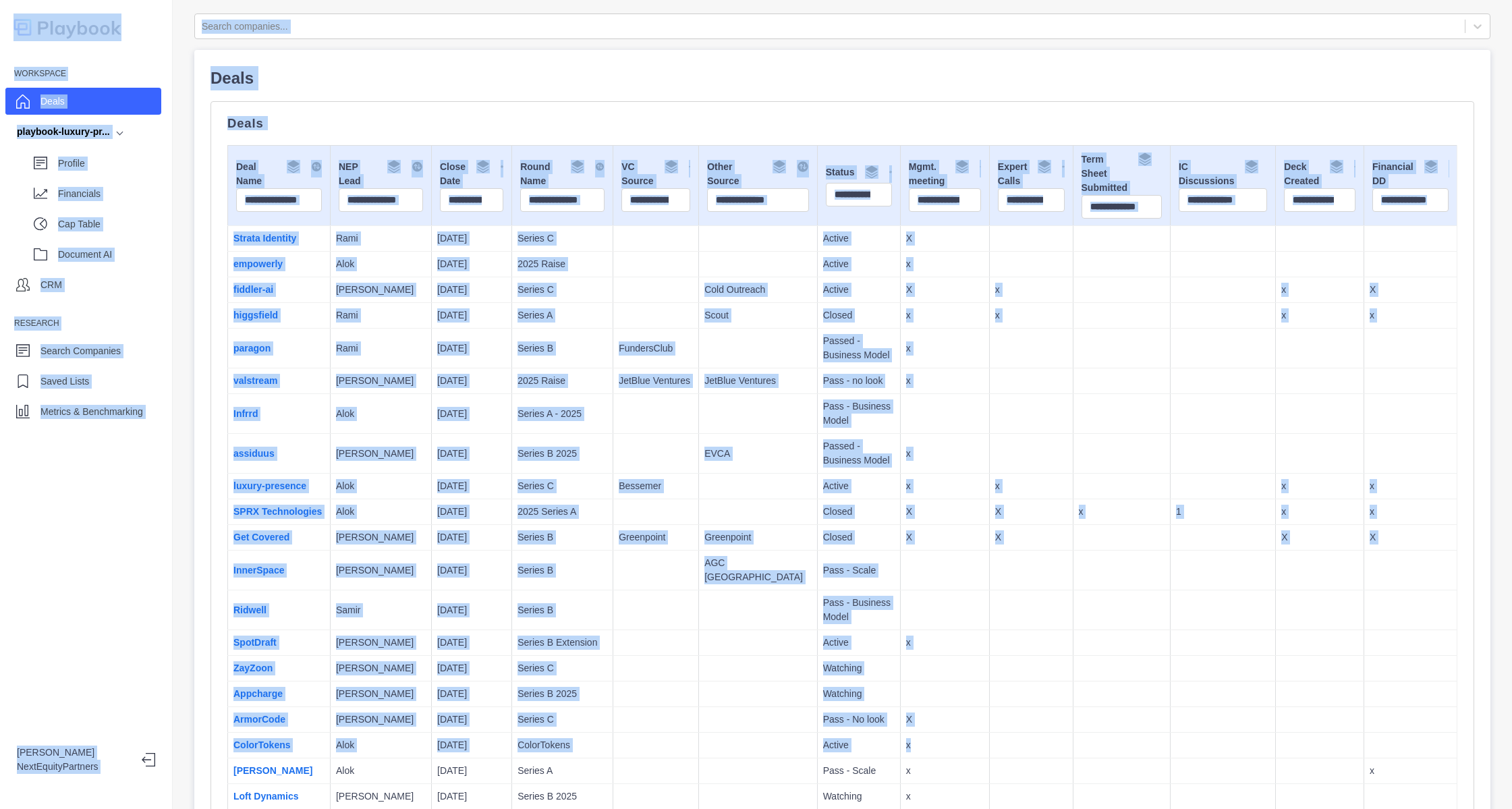
drag, startPoint x: 1182, startPoint y: 755, endPoint x: 16, endPoint y: -88, distance: 1438.8
click at [16, 0] on html "Workspace Deals playbook-luxury-pr... Profile Financials Cap Table Document AI …" at bounding box center [756, 404] width 1512 height 809
click at [566, 337] on td "Series B" at bounding box center [562, 348] width 101 height 40
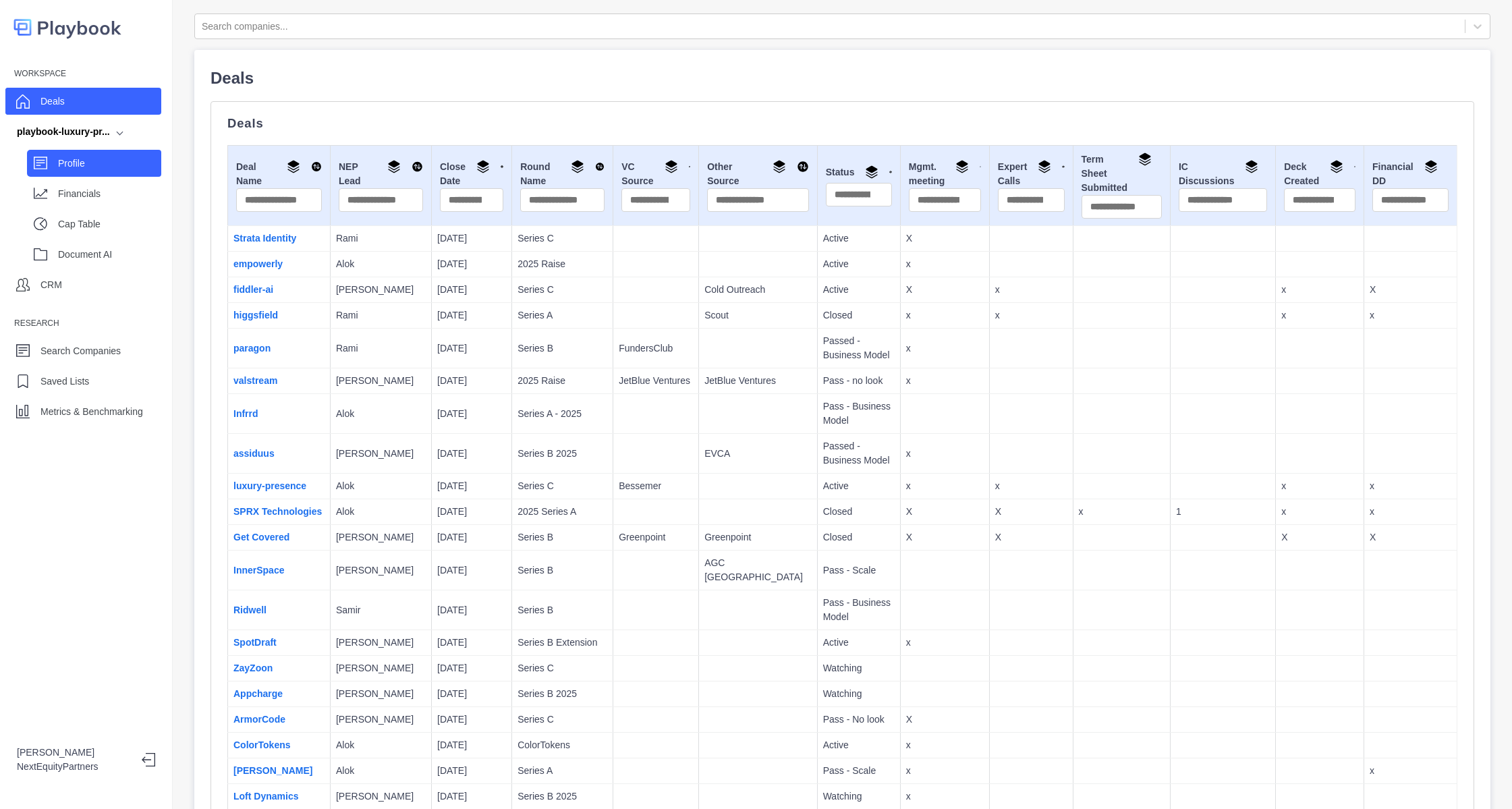
click at [56, 156] on div "Profile" at bounding box center [94, 163] width 134 height 27
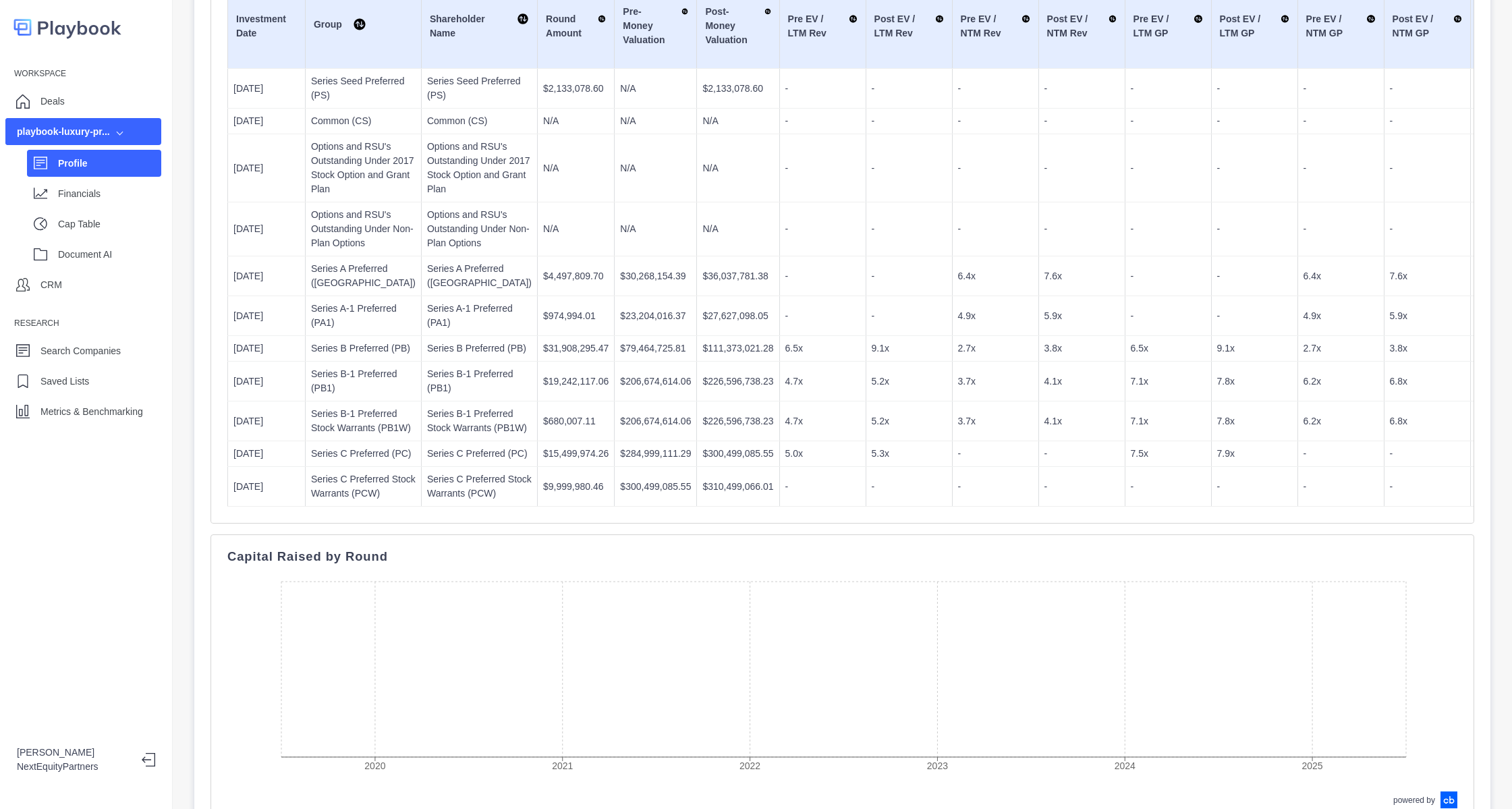
click at [83, 115] on div "Workspace Deals playbook-luxury-pr... Profile Financials Cap Table Document AI …" at bounding box center [86, 244] width 172 height 361
click at [65, 97] on div "Deals" at bounding box center [83, 101] width 156 height 27
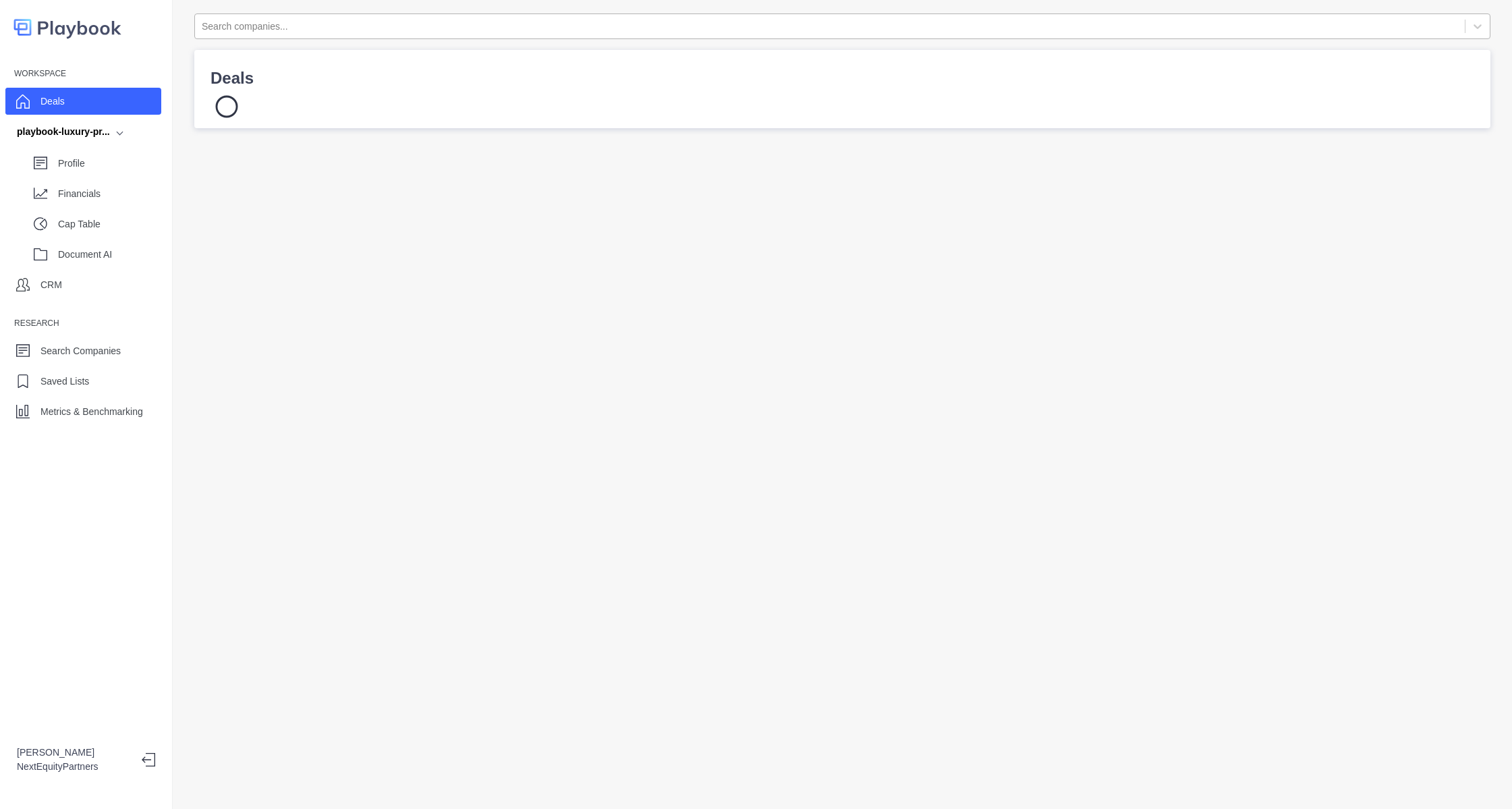
click at [358, 25] on div at bounding box center [830, 26] width 1256 height 16
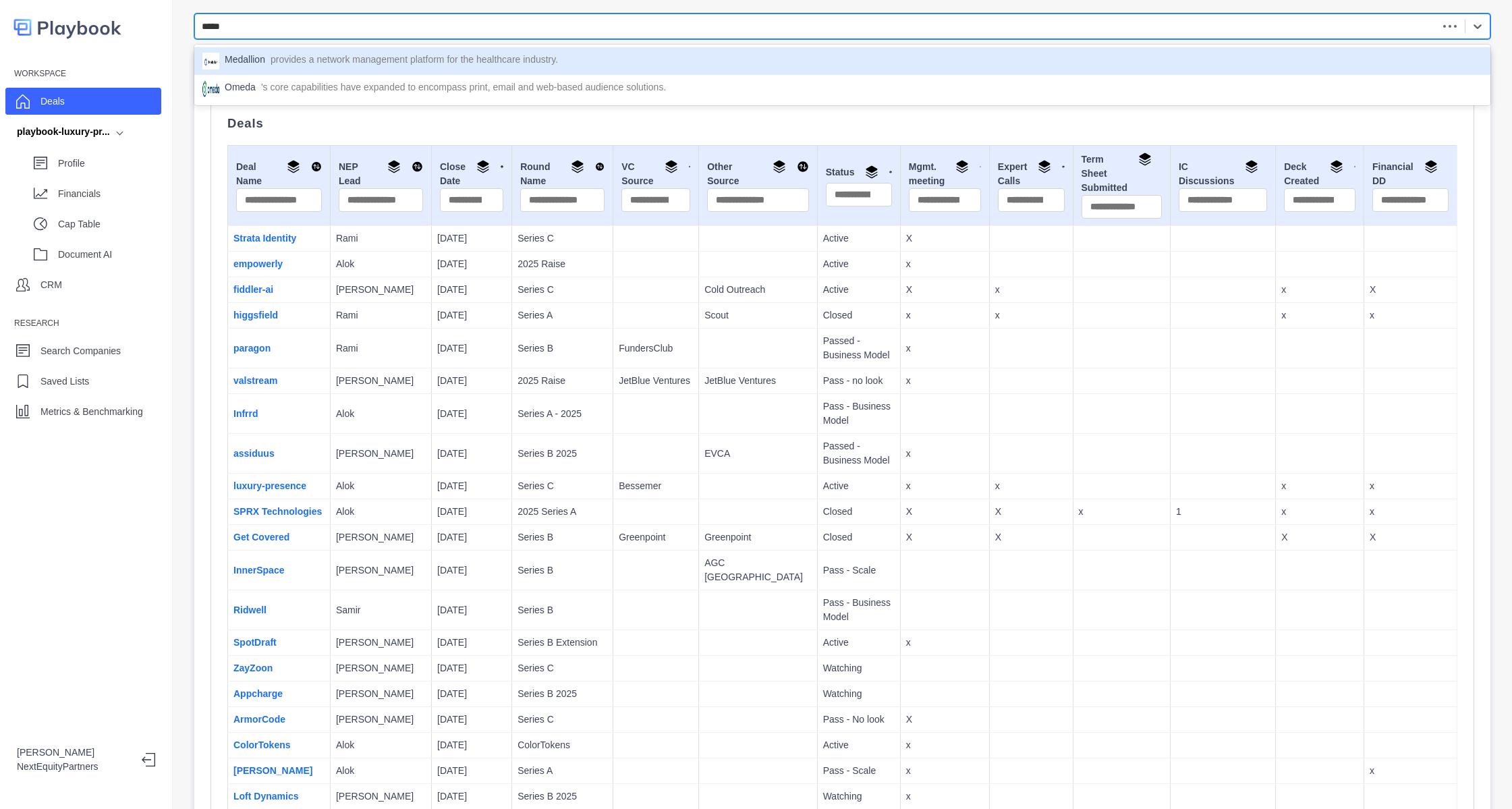
type input "******"
click at [360, 57] on p "provides a network management platform for the healthcare industry." at bounding box center [414, 61] width 287 height 16
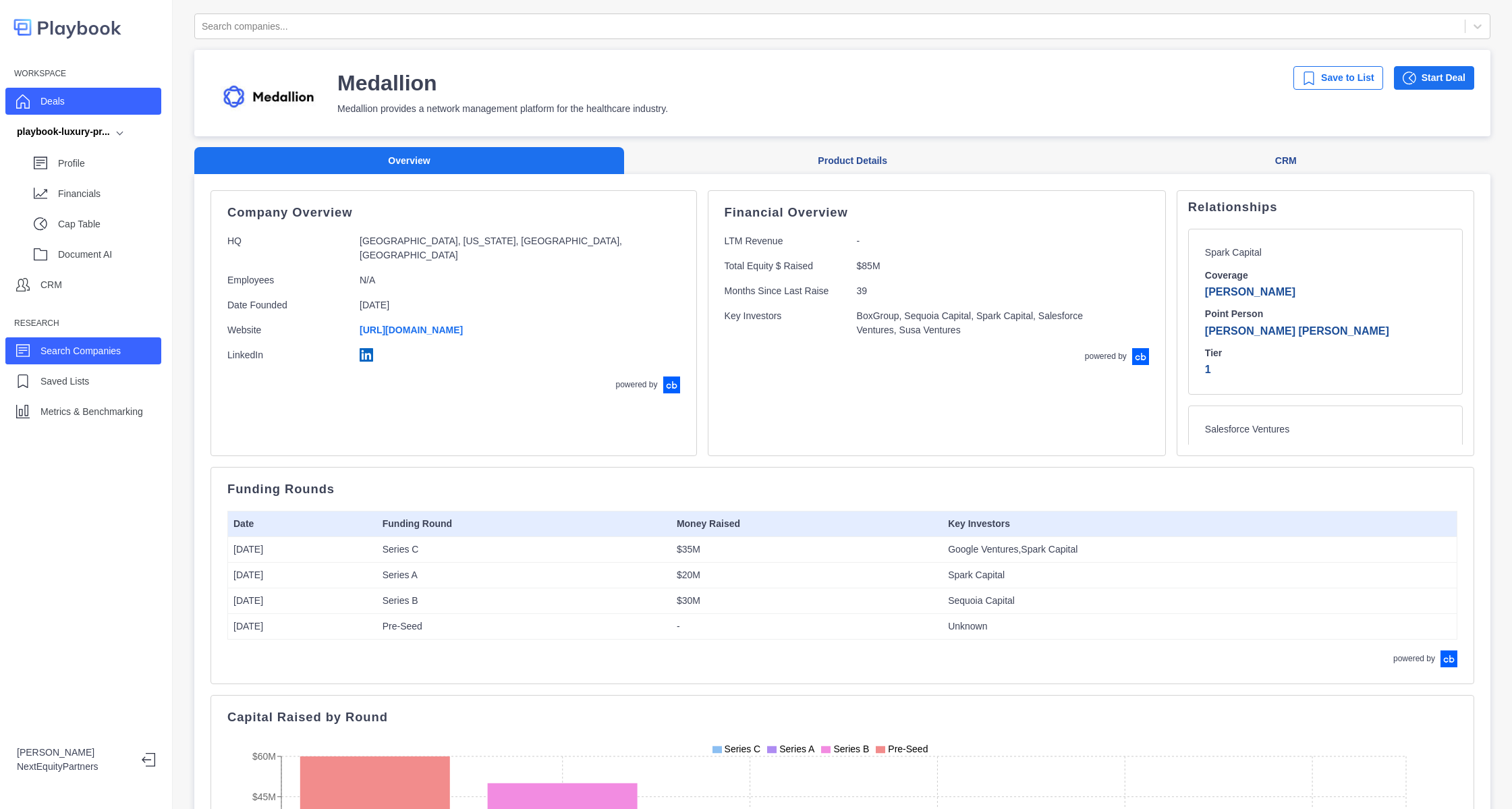
click at [59, 105] on p "Deals" at bounding box center [52, 101] width 24 height 14
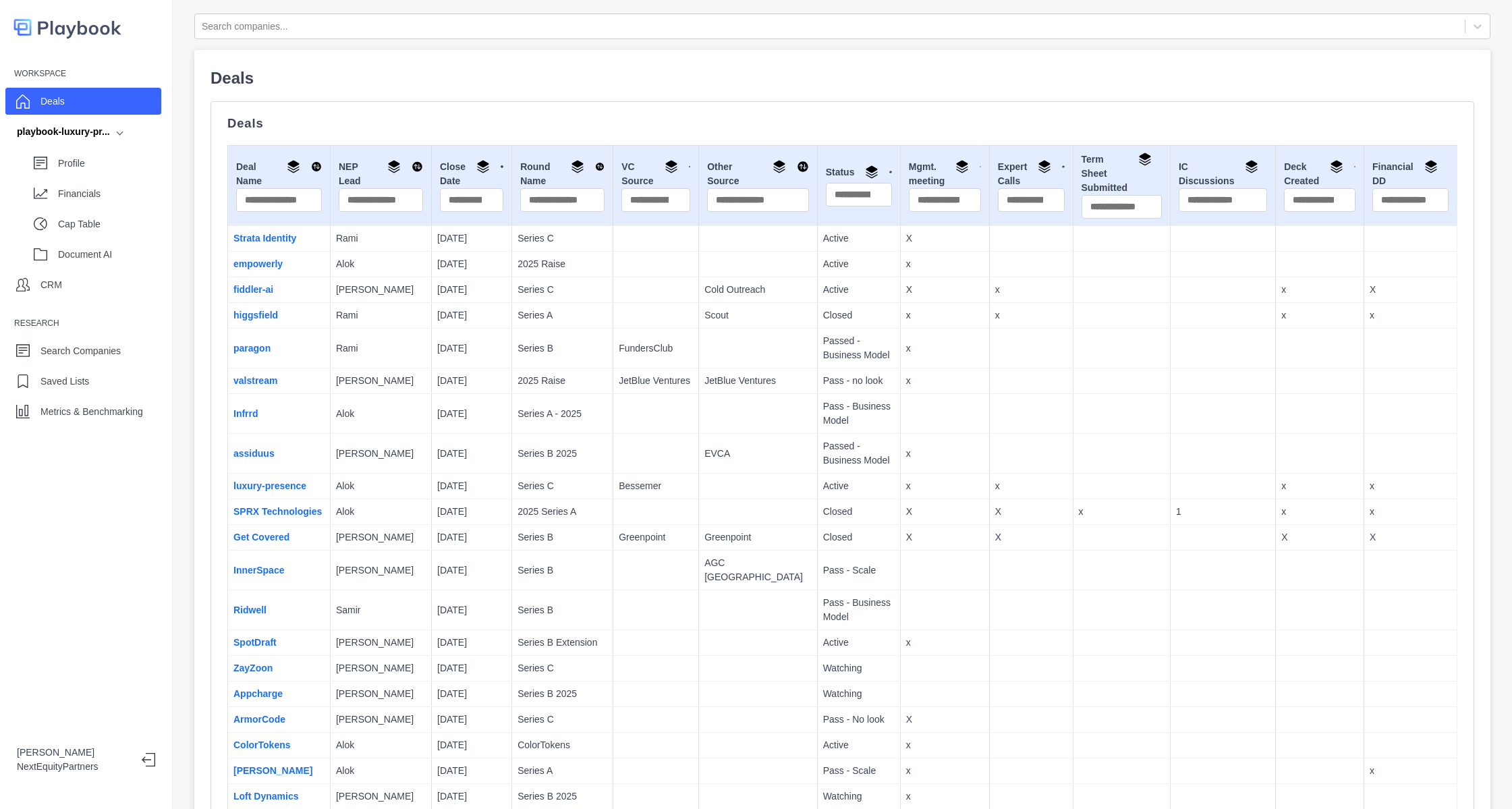
scroll to position [724, 0]
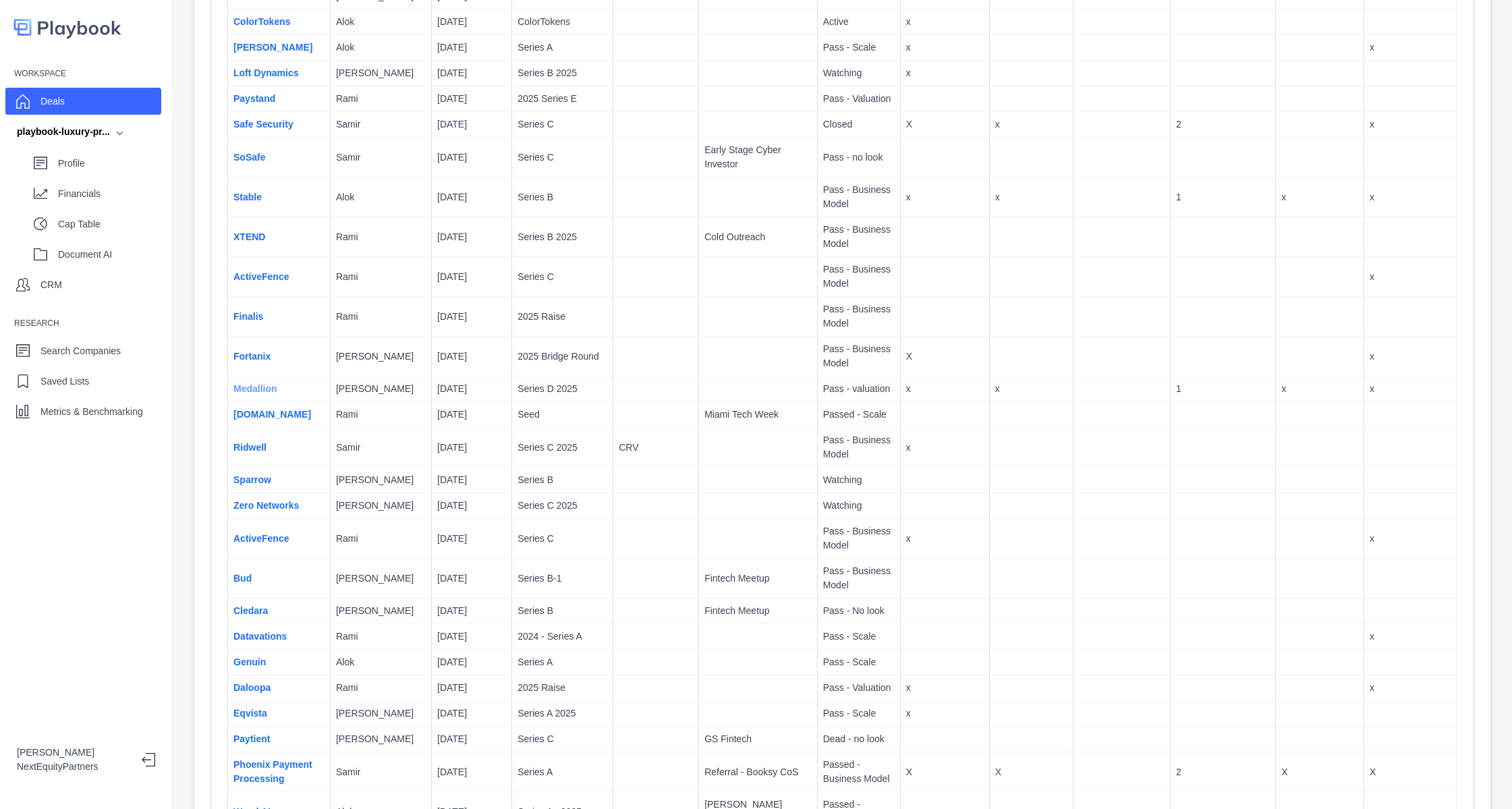
drag, startPoint x: 260, startPoint y: 381, endPoint x: 260, endPoint y: 388, distance: 7.0
click at [260, 388] on td "Medallion" at bounding box center [279, 389] width 103 height 25
click at [260, 388] on link "Medallion" at bounding box center [255, 388] width 44 height 10
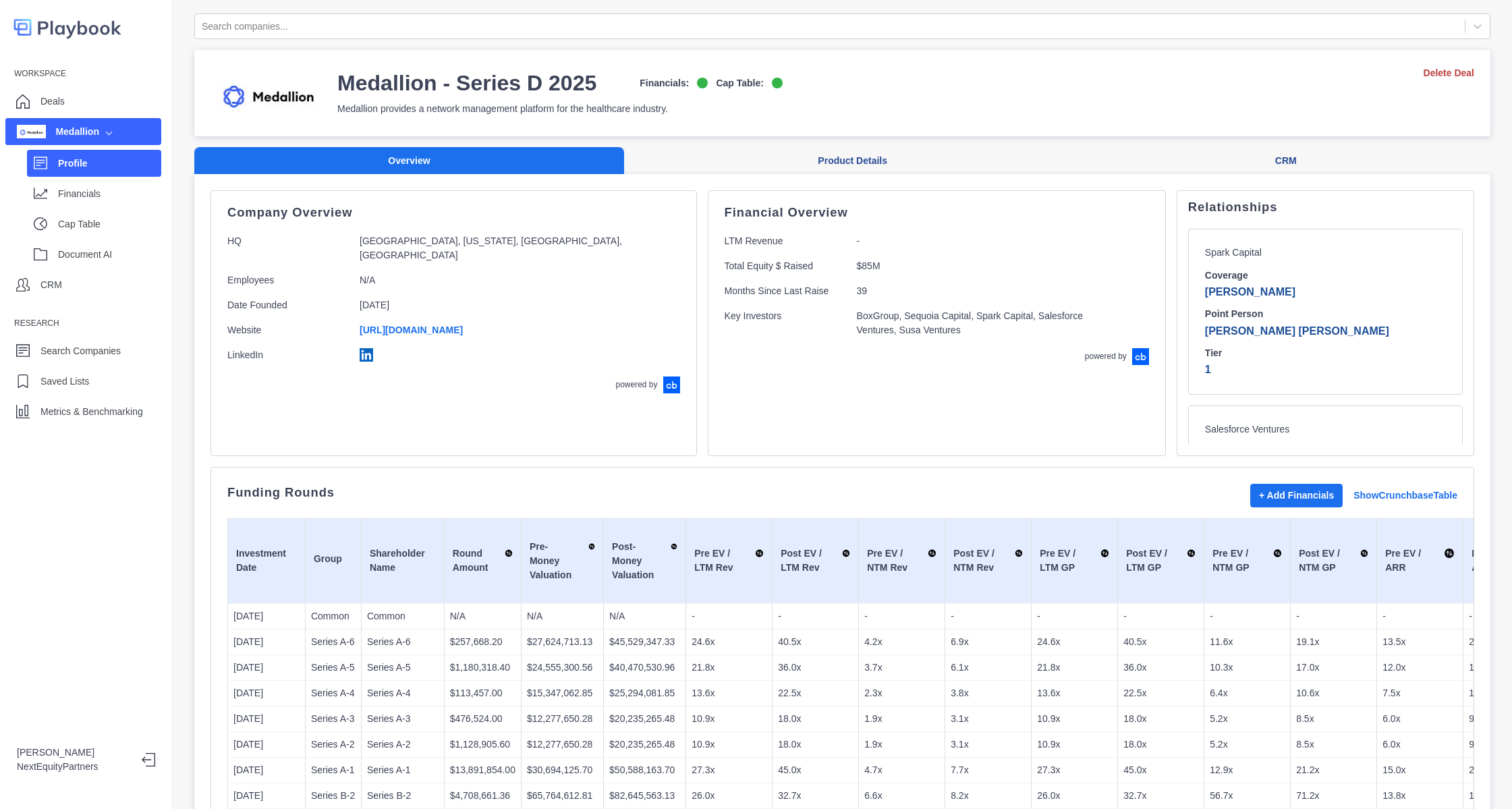
scroll to position [261, 0]
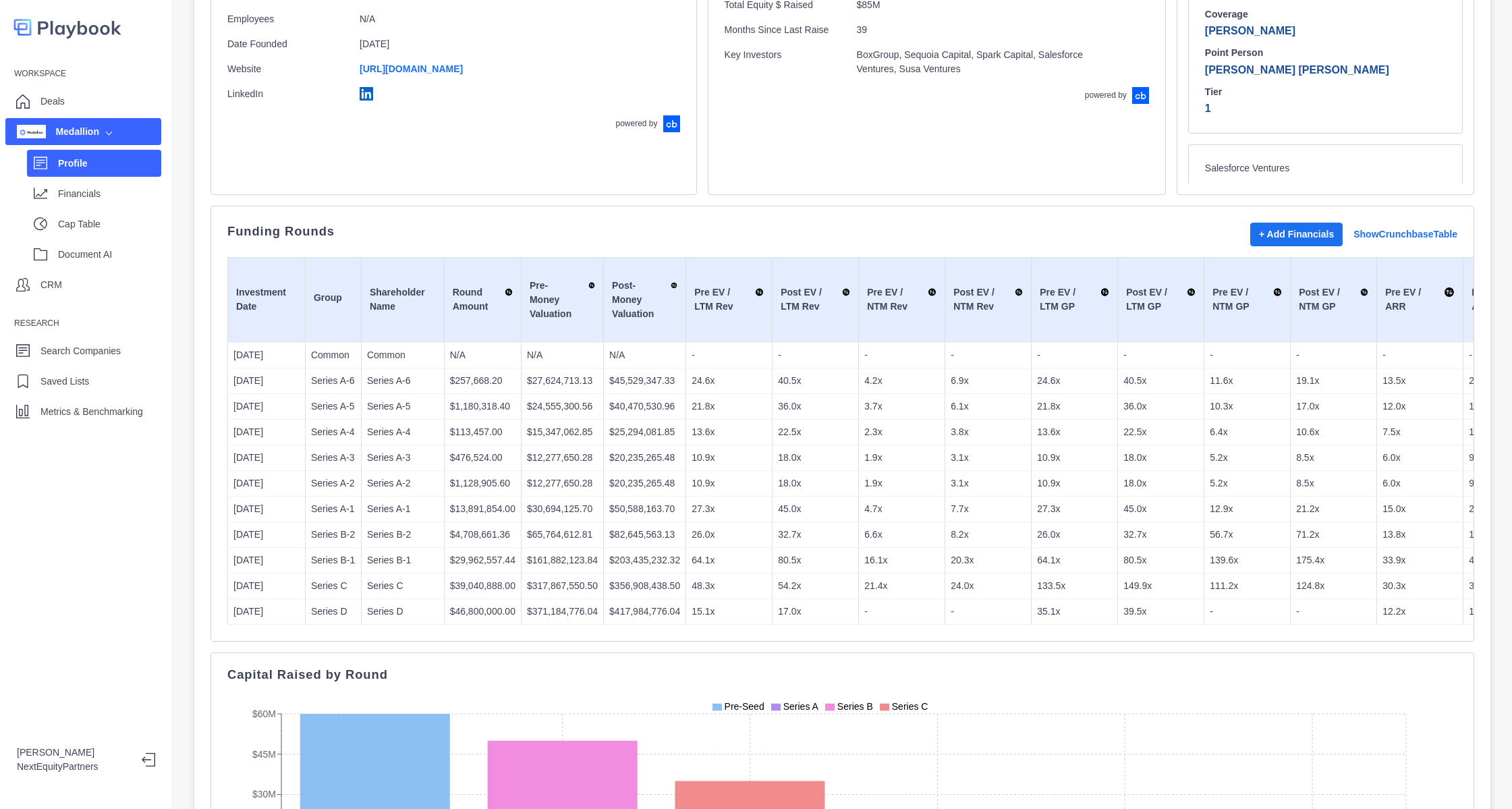
click at [1400, 510] on p "15.0x" at bounding box center [1420, 508] width 75 height 14
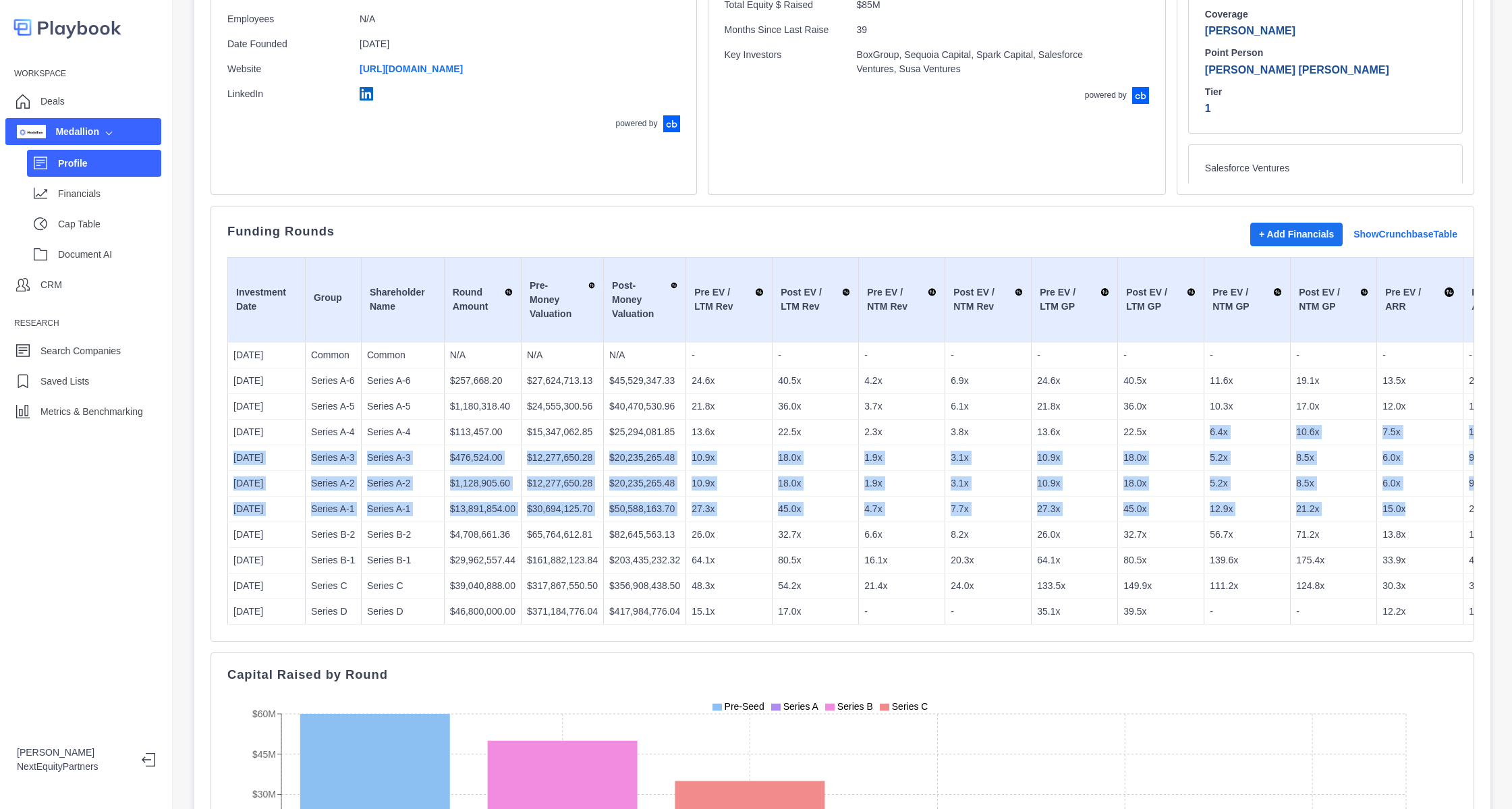
drag, startPoint x: 1400, startPoint y: 510, endPoint x: 1153, endPoint y: 427, distance: 260.6
click at [1153, 427] on tbody "1/1/2020 Common Common N/A N/A N/A - - - - - - - - - - - - N/M N/M N/M - - N/M …" at bounding box center [1337, 483] width 2218 height 282
click at [1153, 427] on p "22.5x" at bounding box center [1161, 432] width 75 height 14
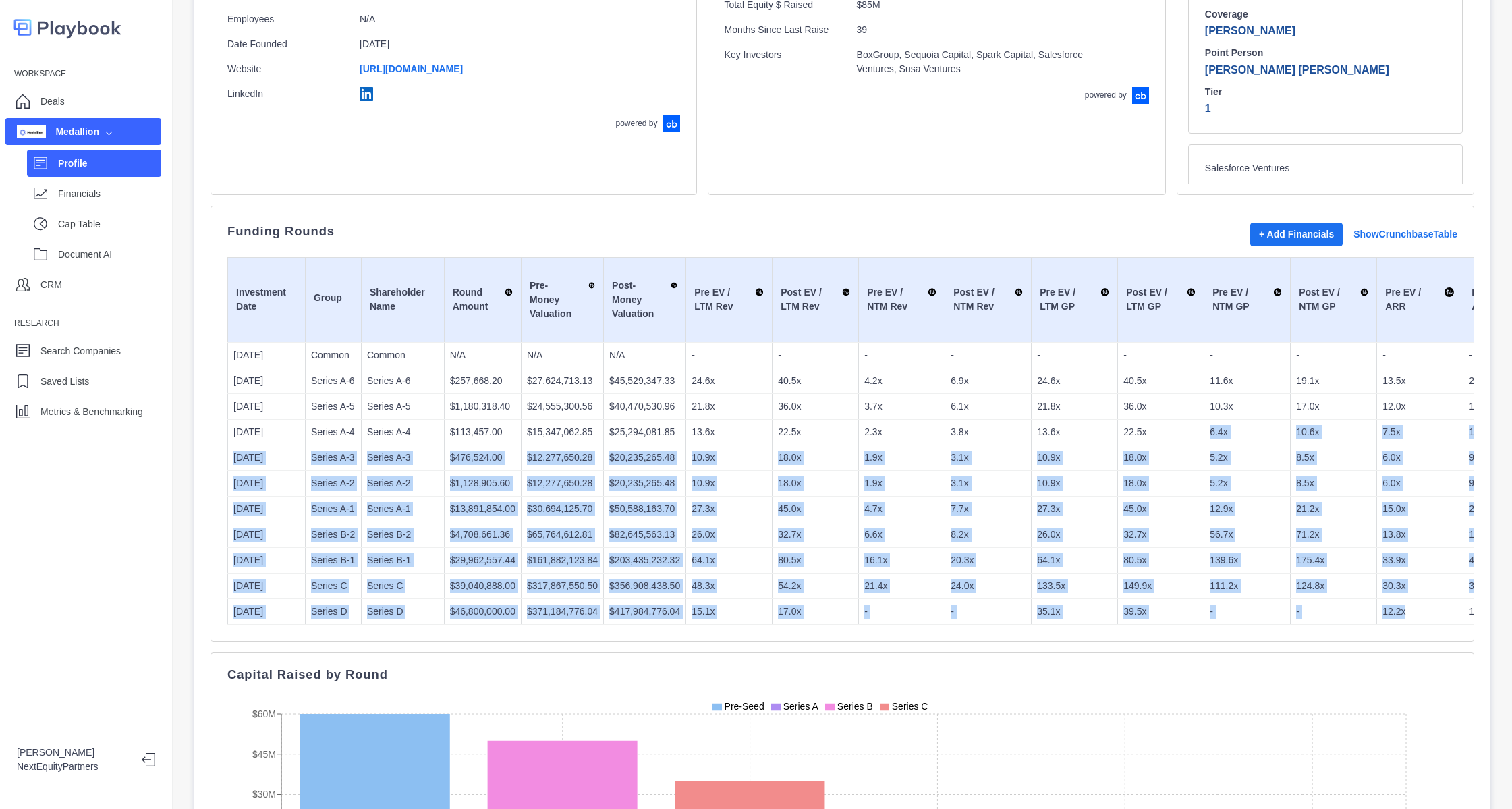
drag, startPoint x: 1153, startPoint y: 427, endPoint x: 1375, endPoint y: 610, distance: 287.7
click at [1375, 610] on tbody "1/1/2020 Common Common N/A N/A N/A - - - - - - - - - - - - N/M N/M N/M - - N/M …" at bounding box center [1337, 483] width 2218 height 282
click at [1383, 610] on p "12.2x" at bounding box center [1420, 611] width 75 height 14
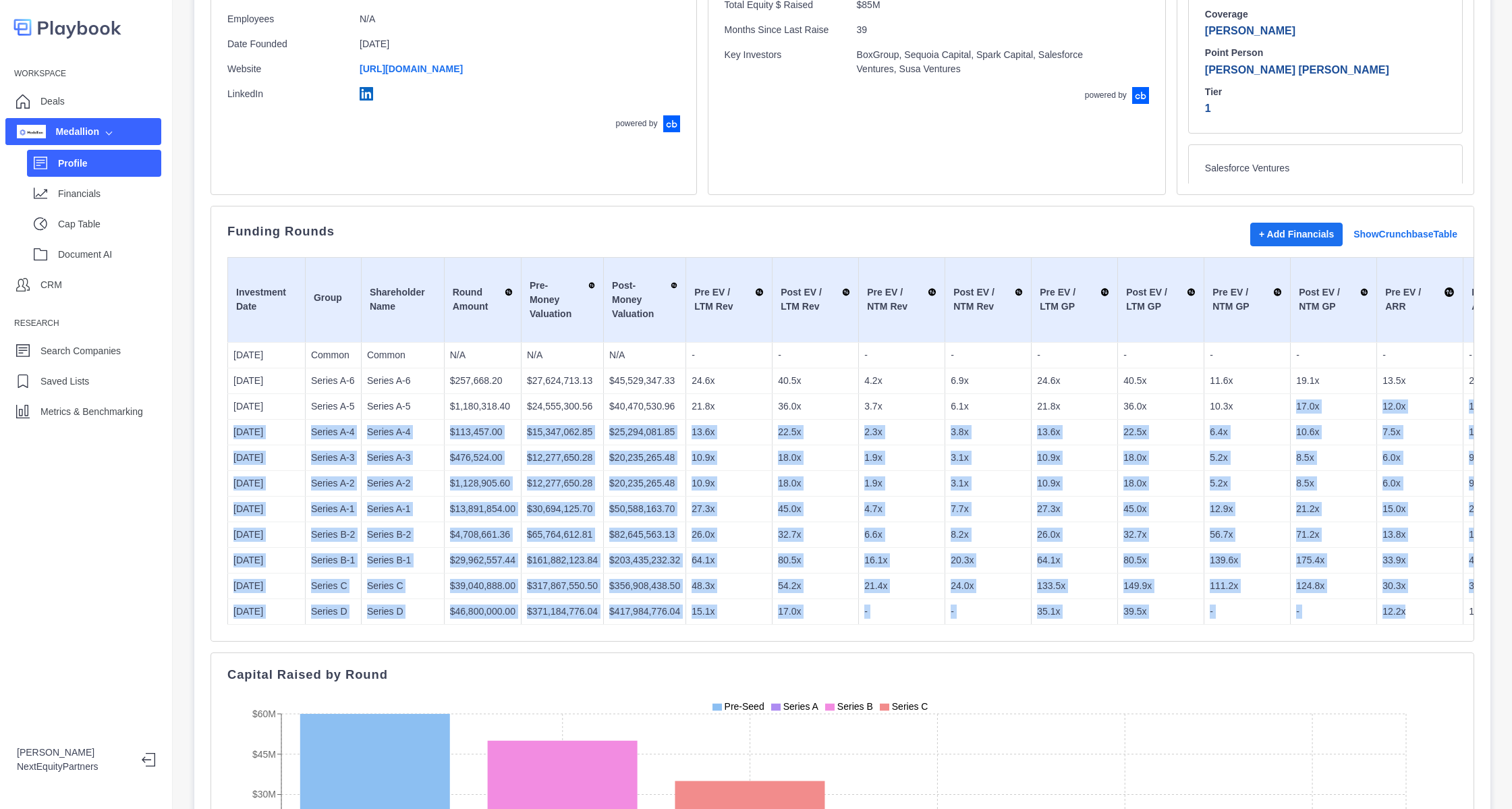
drag, startPoint x: 1375, startPoint y: 610, endPoint x: 1256, endPoint y: 401, distance: 240.5
click at [1256, 401] on tbody "1/1/2020 Common Common N/A N/A N/A - - - - - - - - - - - - N/M N/M N/M - - N/M …" at bounding box center [1337, 483] width 2218 height 282
click at [1256, 401] on p "10.3x" at bounding box center [1247, 406] width 75 height 14
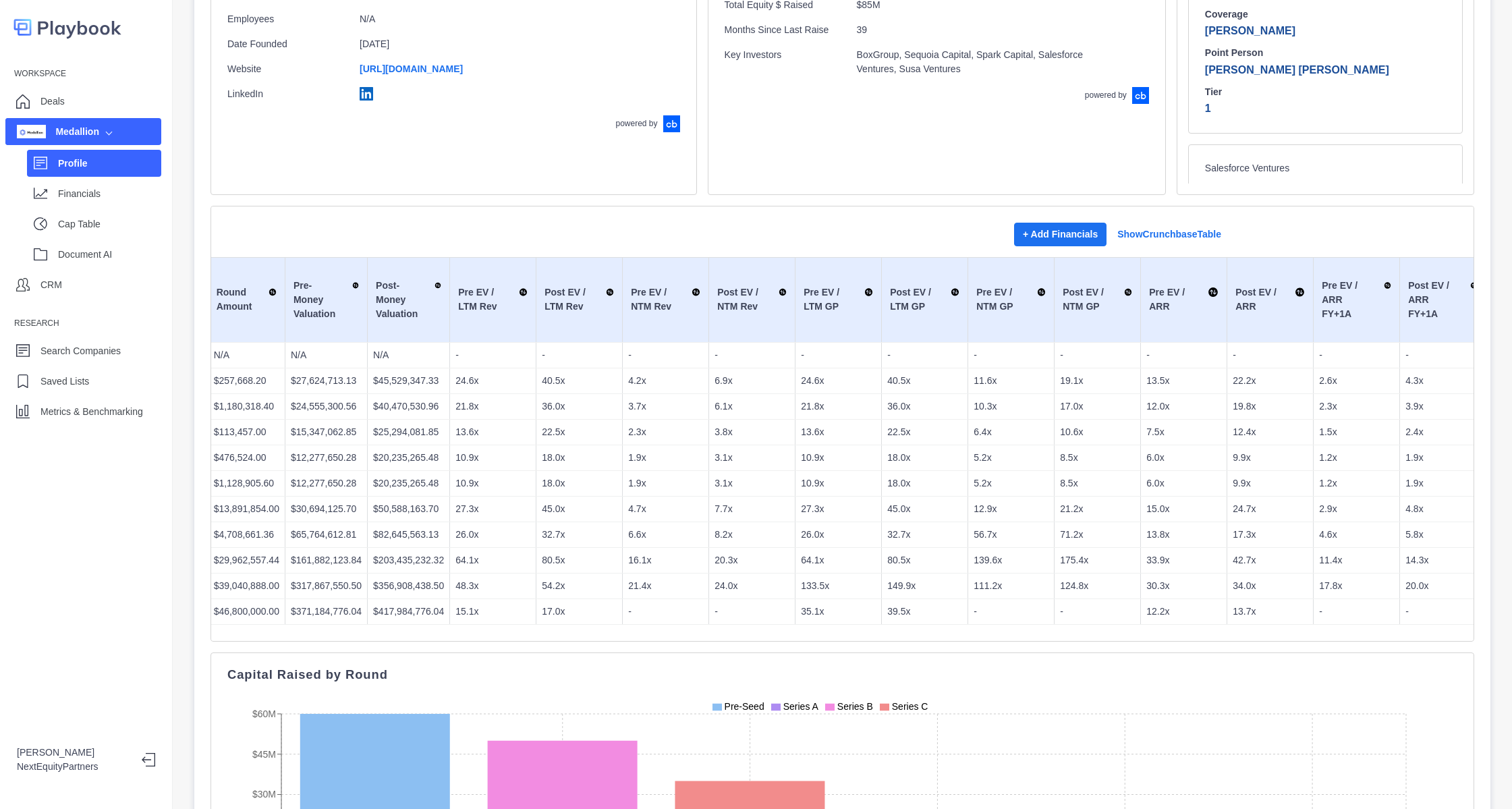
scroll to position [0, 0]
